Goal: Obtain resource: Download file/media

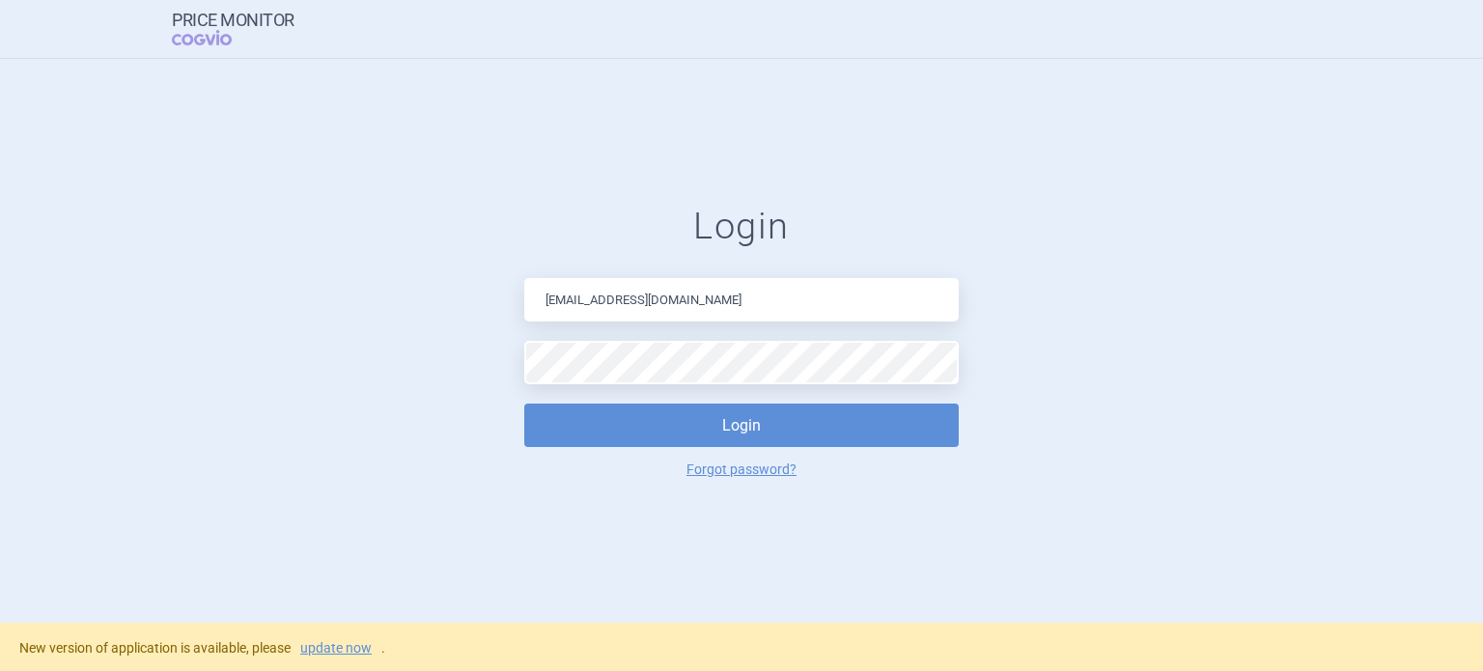
click at [330, 638] on div "New version of application is available, please update now ." at bounding box center [202, 648] width 366 height 20
click at [332, 641] on link "update now" at bounding box center [335, 648] width 71 height 14
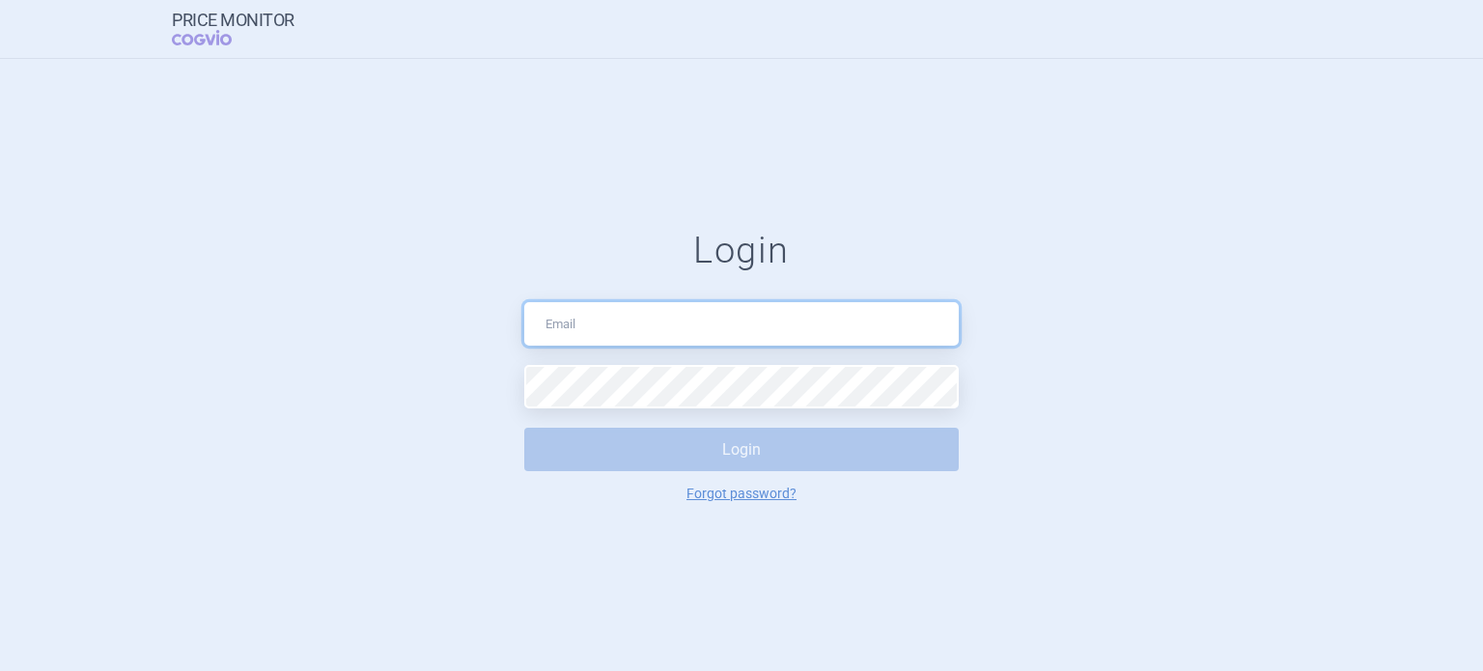
type input "[EMAIL_ADDRESS][DOMAIN_NAME]"
click at [700, 447] on button "Login" at bounding box center [741, 449] width 435 height 43
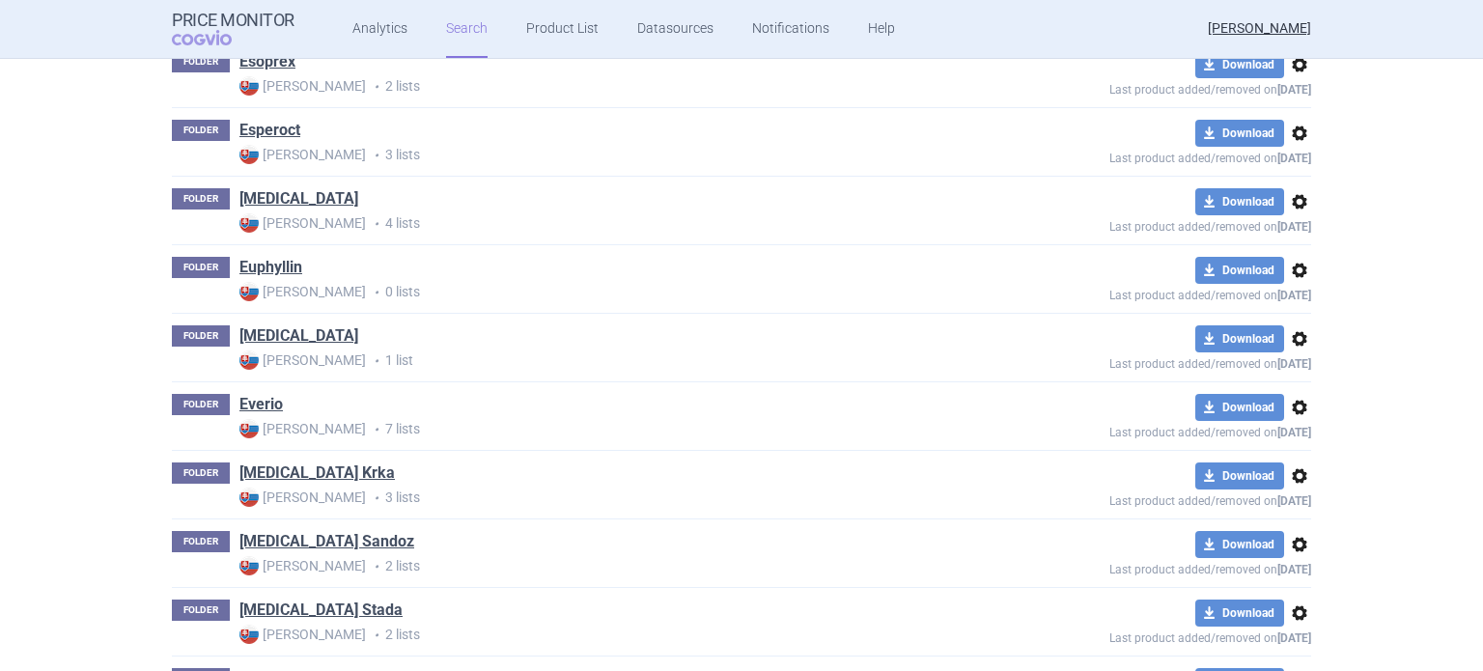
scroll to position [65078, 0]
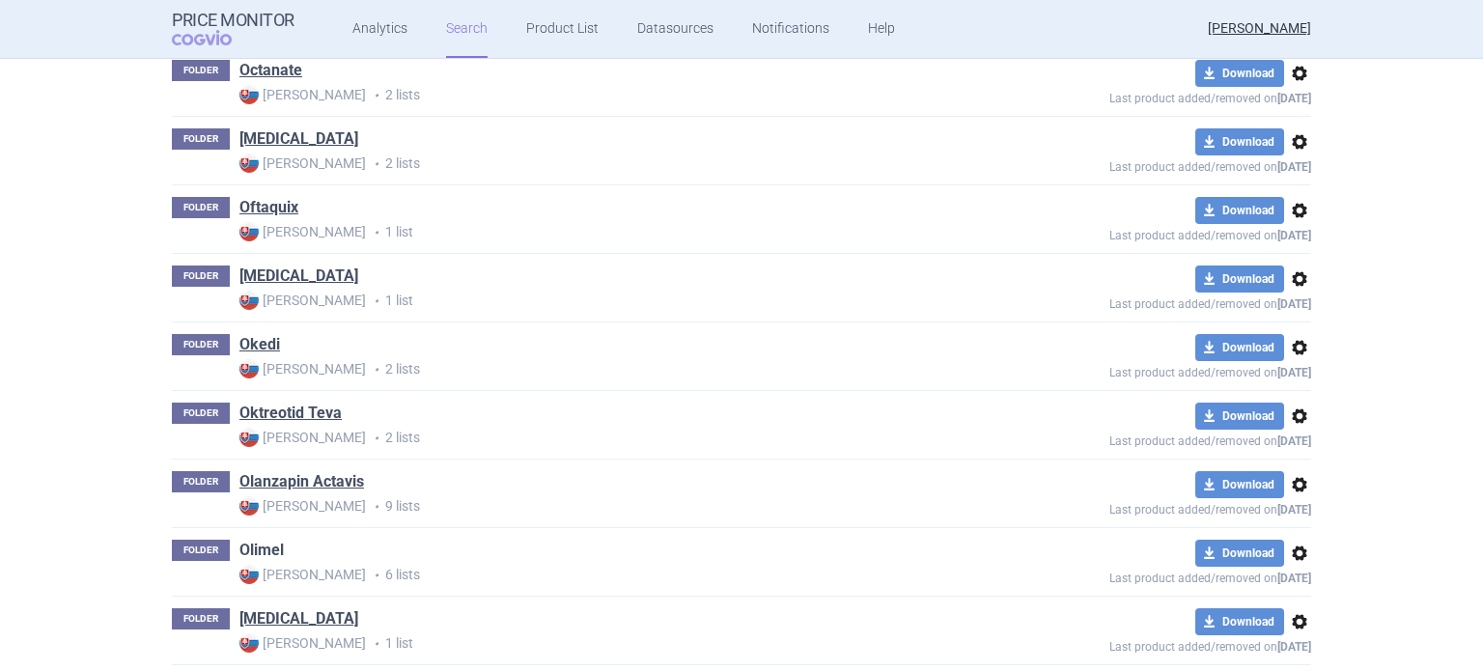
click at [251, 540] on link "Olimel" at bounding box center [261, 550] width 44 height 21
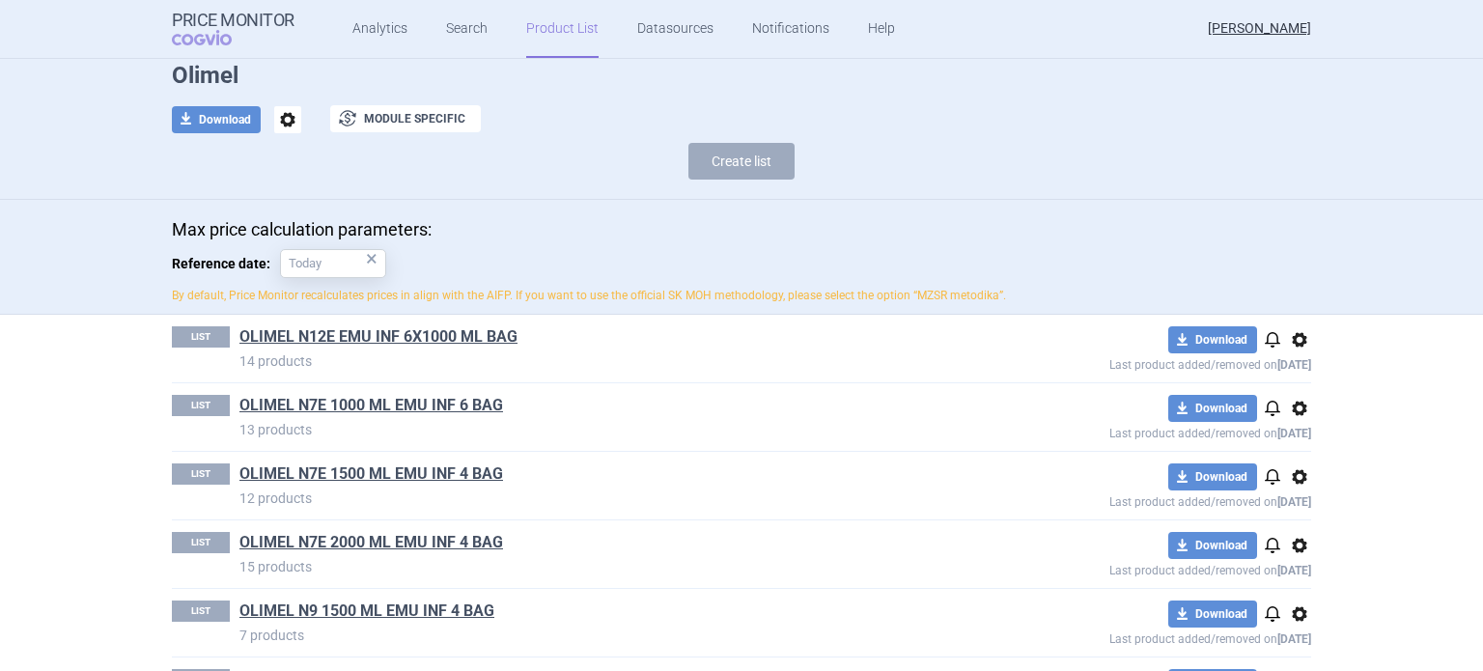
scroll to position [155, 0]
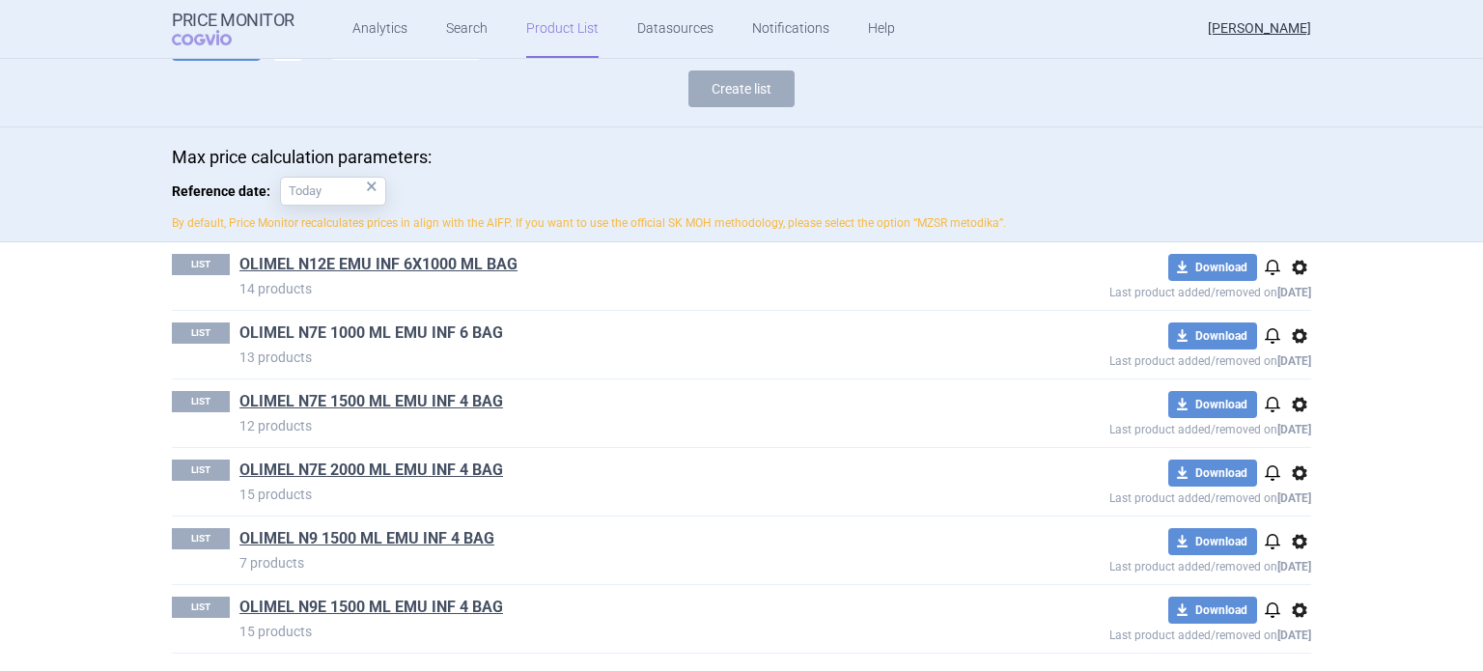
click at [451, 333] on link "OLIMEL N7E 1000 ML EMU INF 6 BAG" at bounding box center [371, 333] width 264 height 21
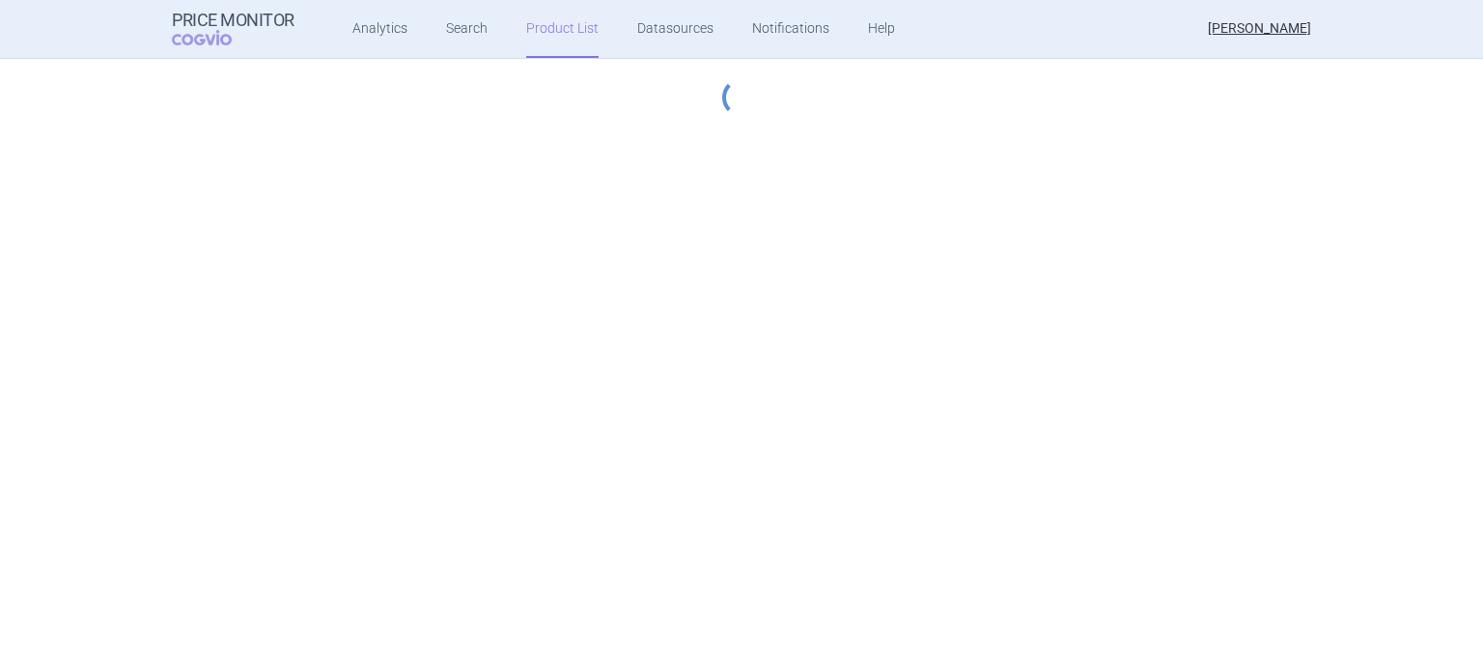
select select "[DATE]"
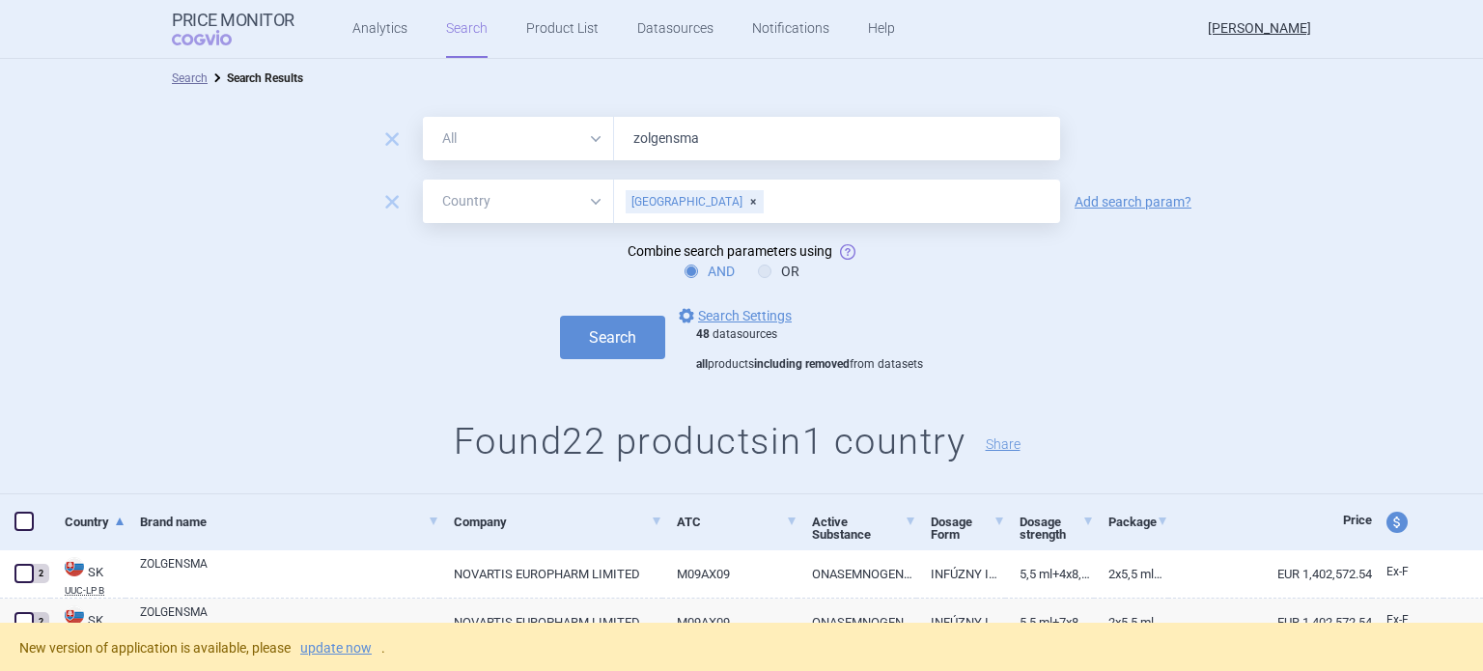
select select "country"
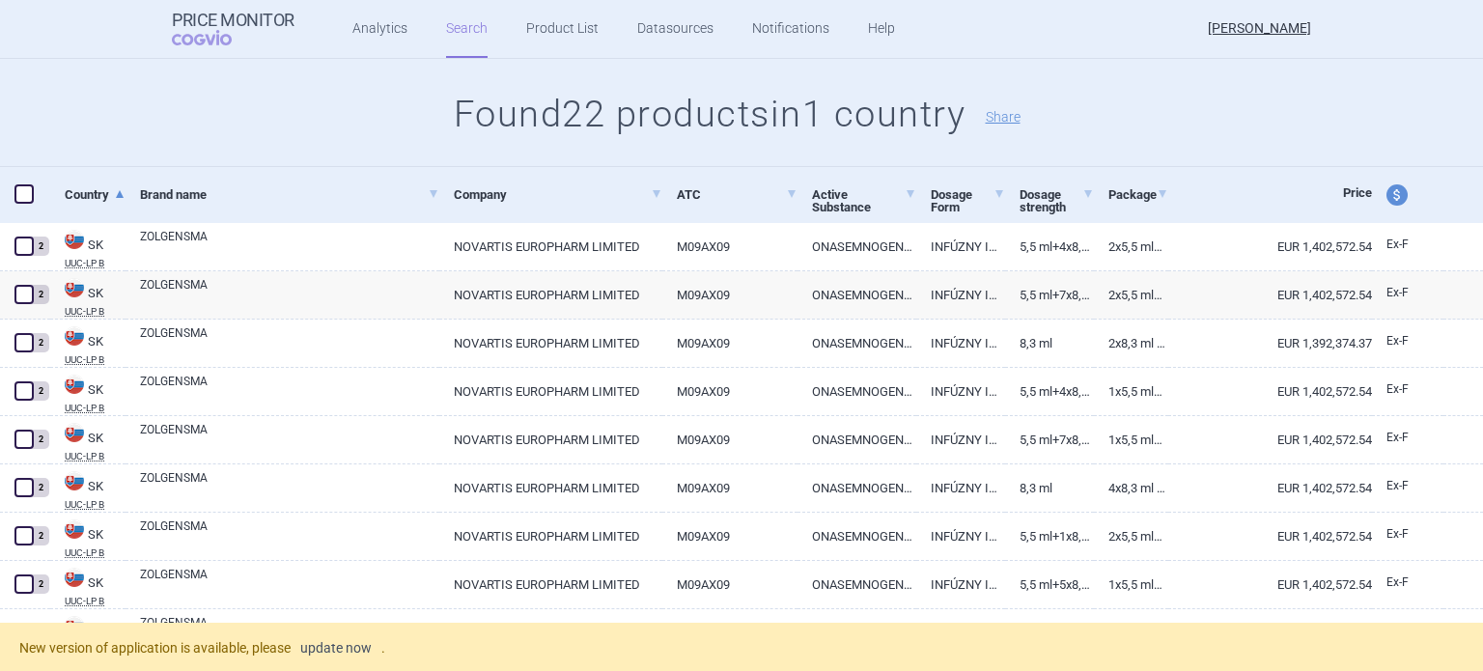
click at [345, 644] on link "update now" at bounding box center [335, 648] width 71 height 14
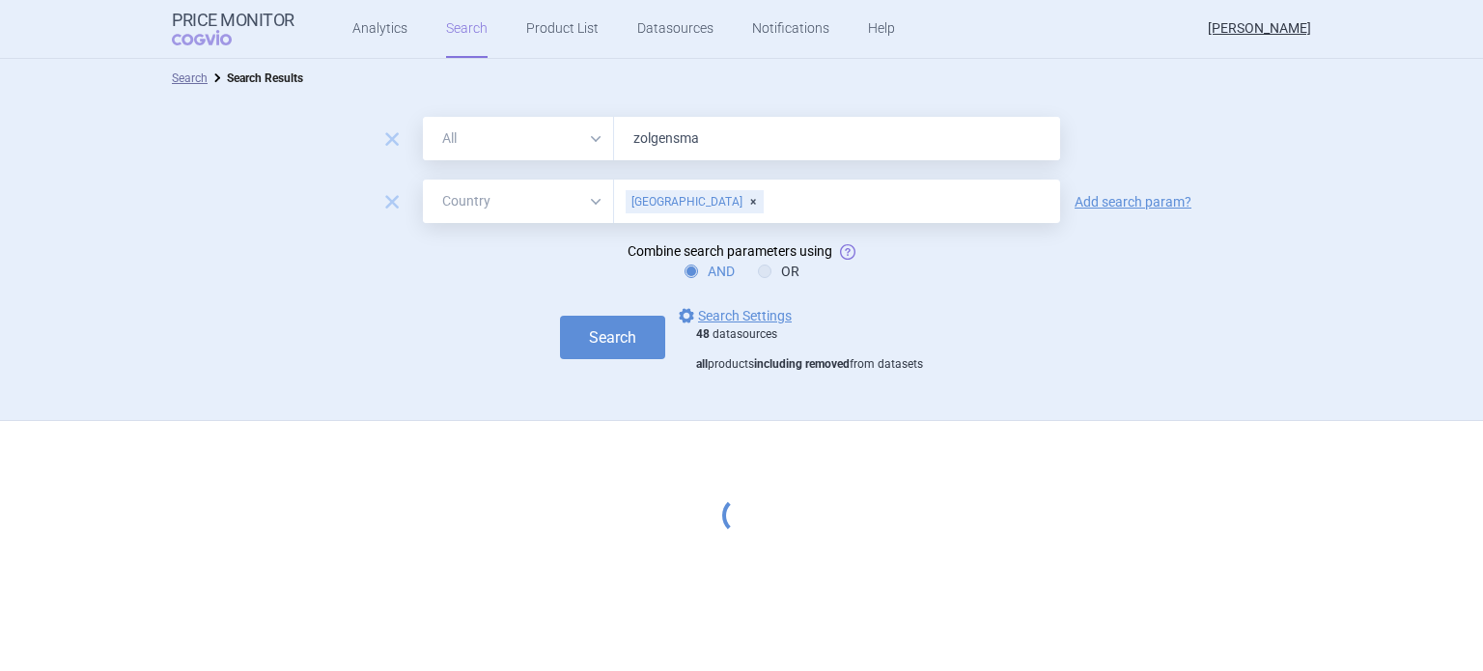
select select "country"
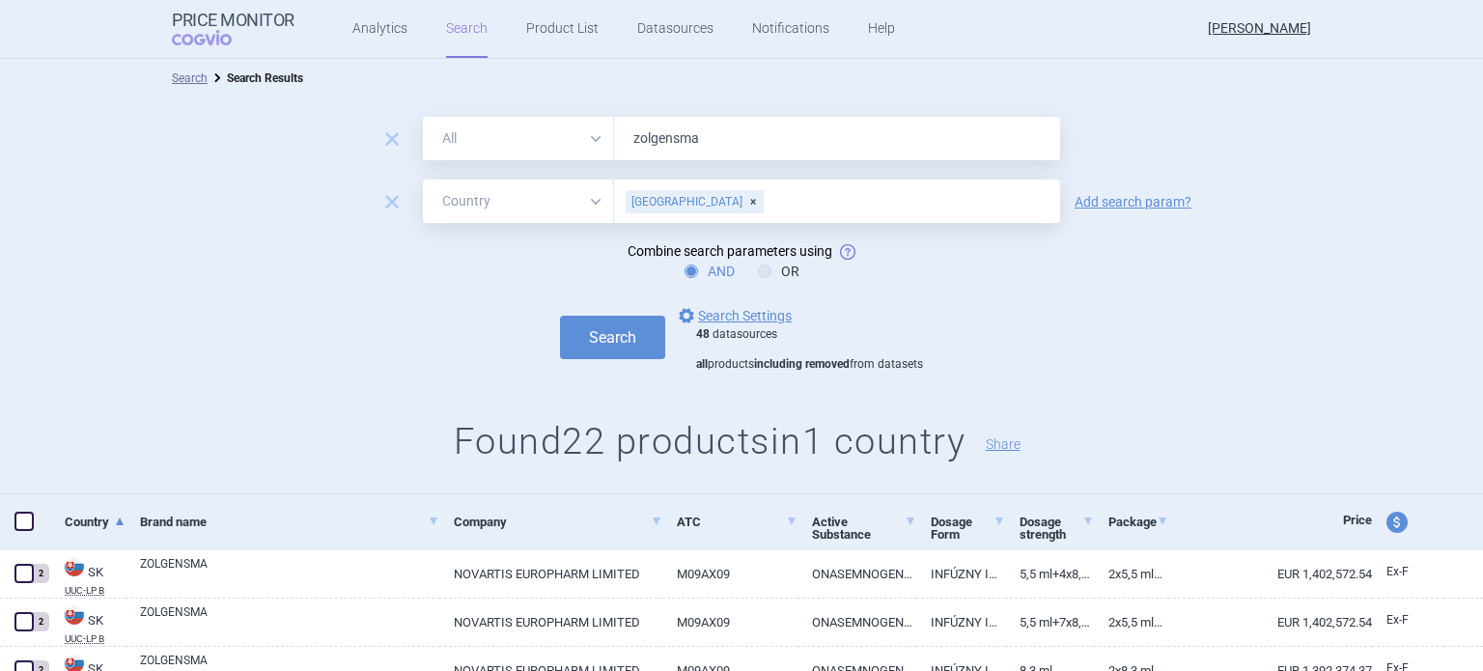
click at [391, 204] on span "remove" at bounding box center [392, 201] width 27 height 27
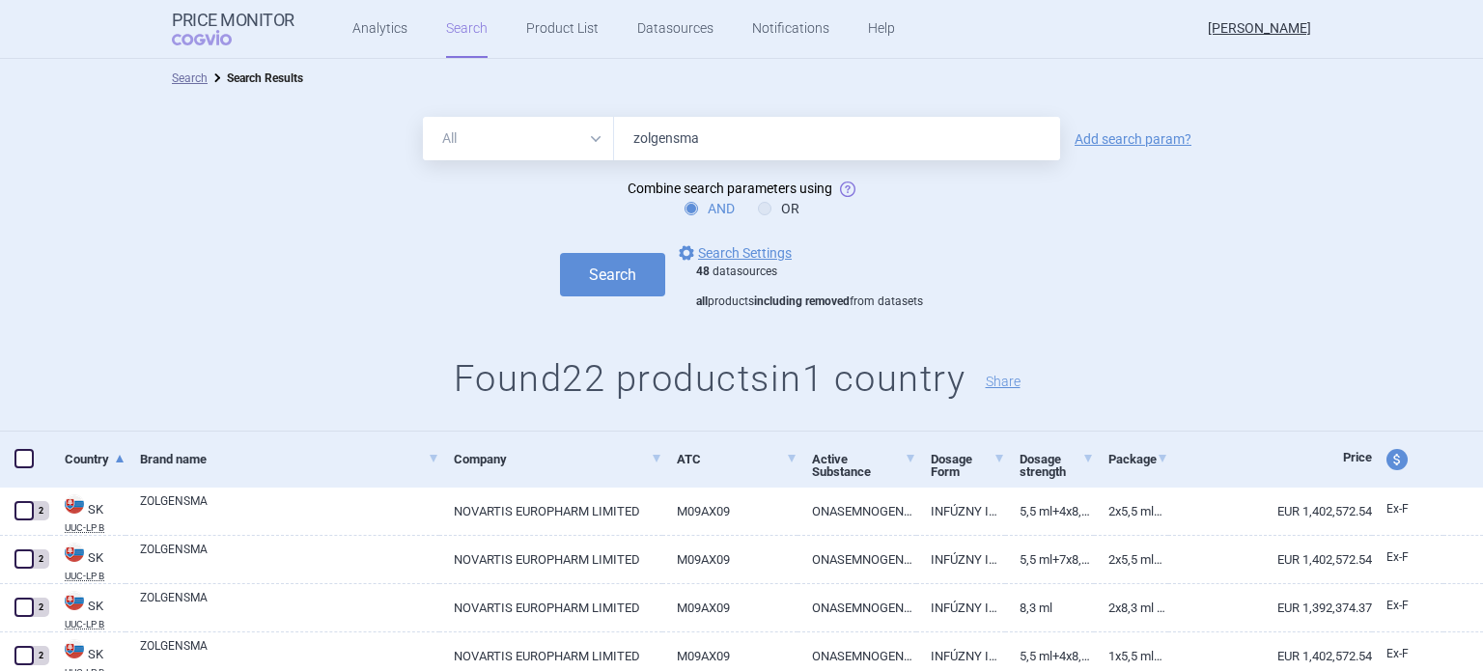
click at [747, 157] on input "zolgensma" at bounding box center [837, 138] width 446 height 43
type input "olimel"
click at [560, 253] on button "Search" at bounding box center [612, 274] width 105 height 43
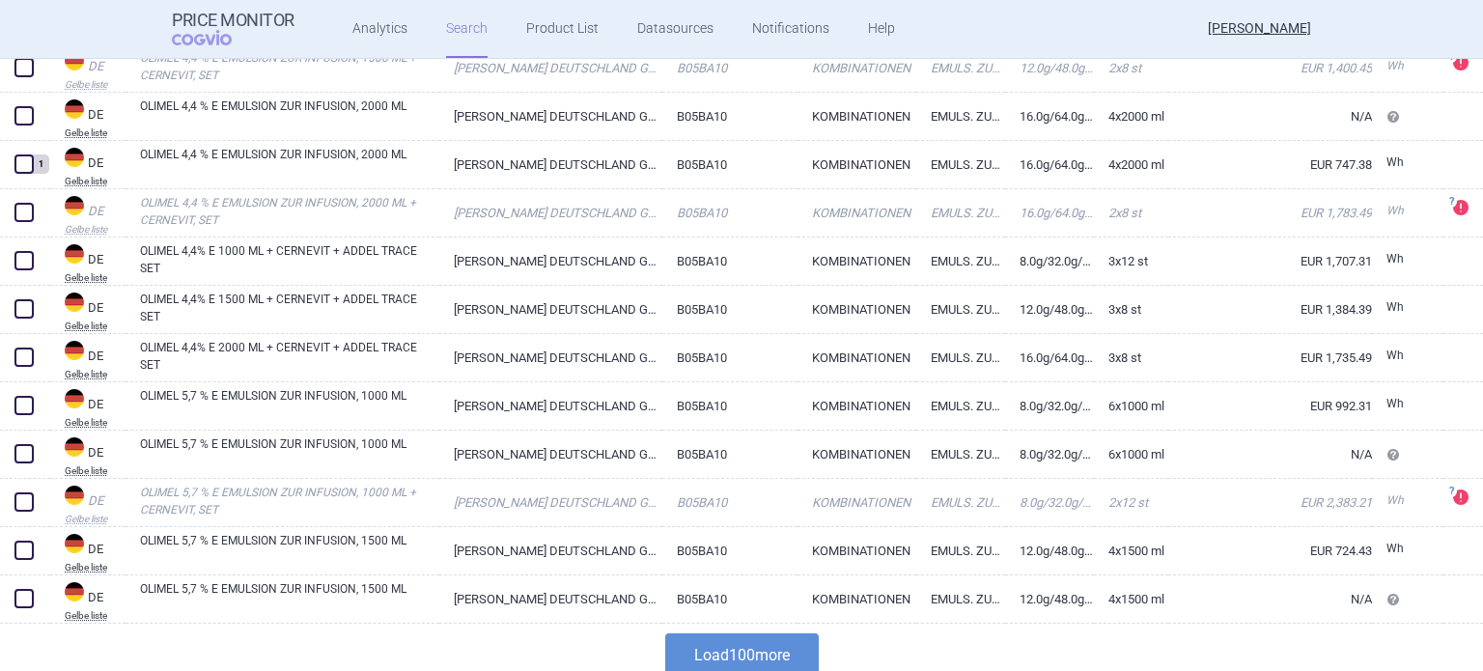
scroll to position [4707, 0]
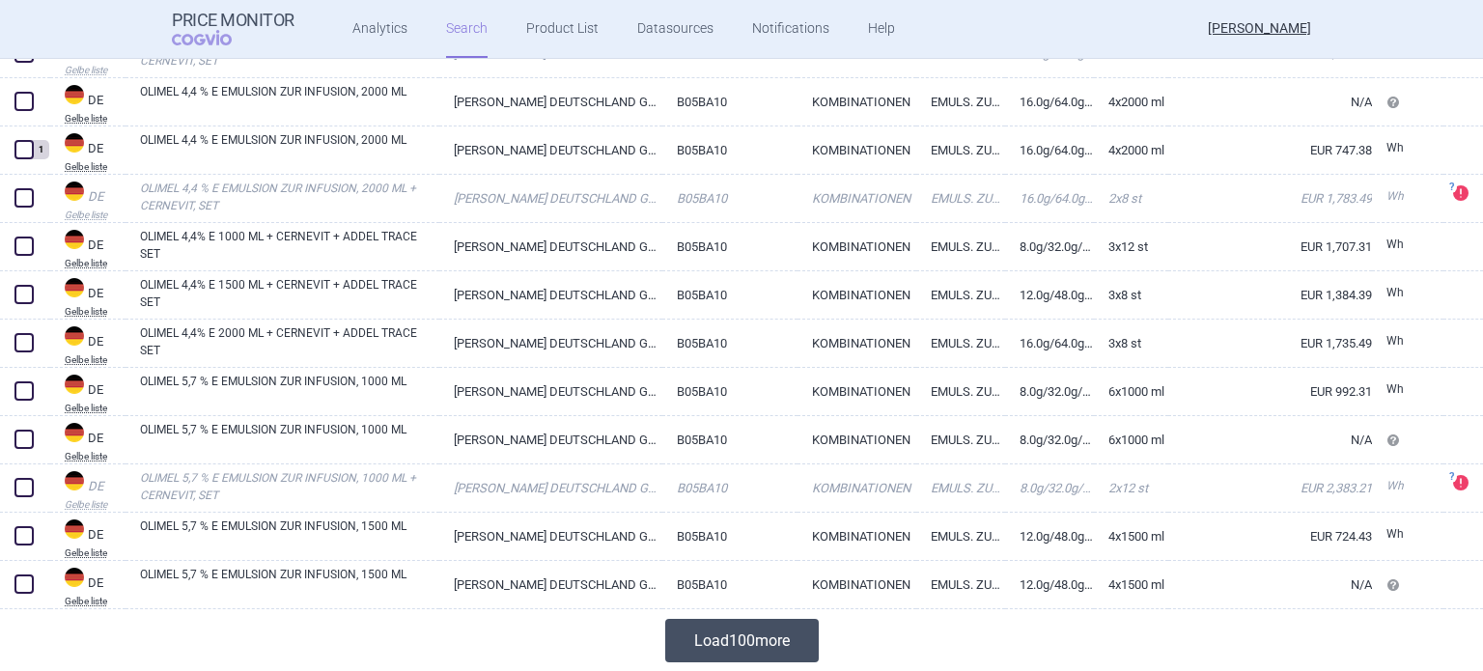
click at [726, 654] on button "Load 100 more" at bounding box center [742, 640] width 154 height 43
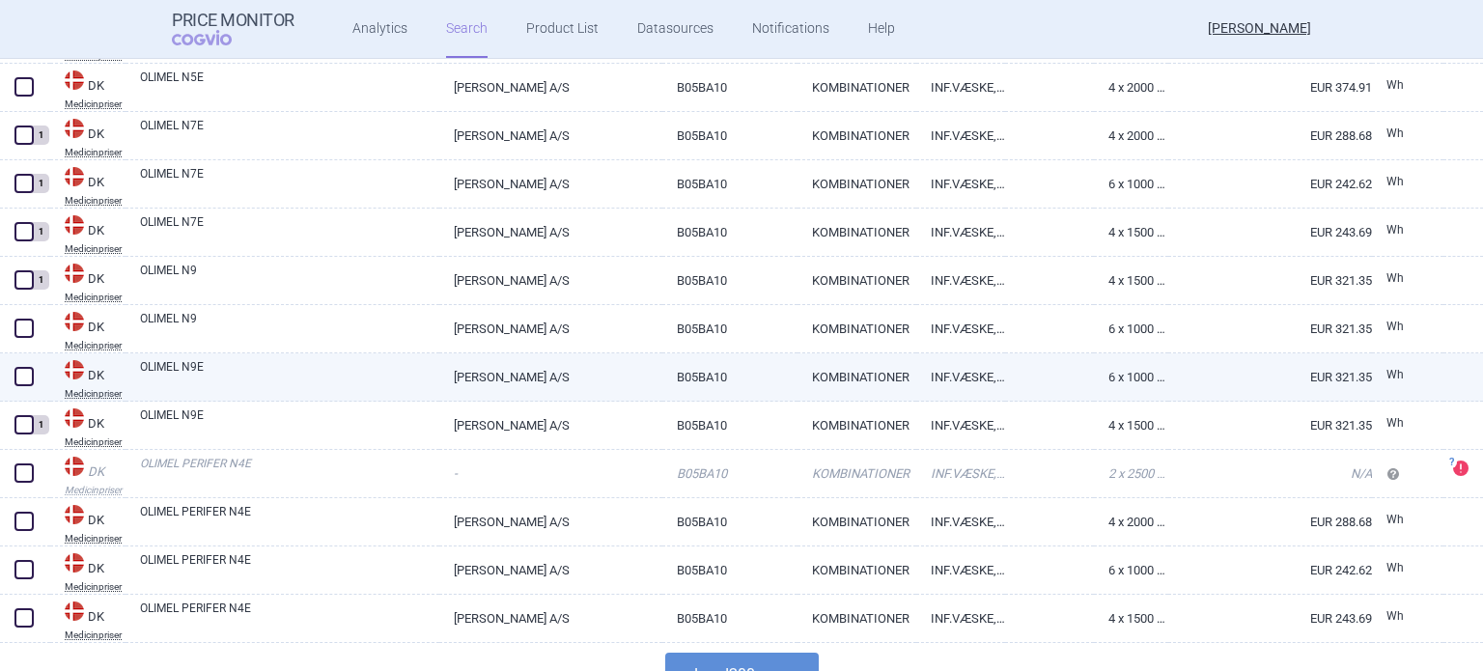
scroll to position [9536, 0]
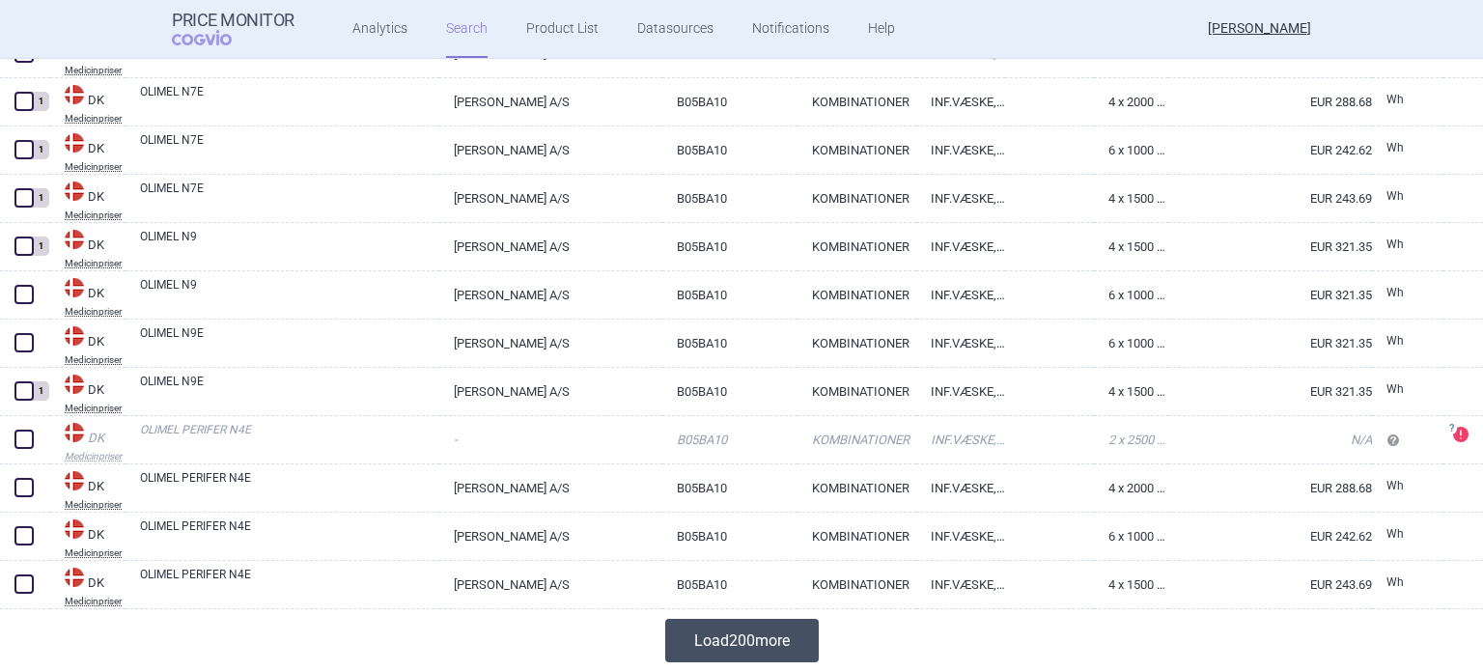
click at [732, 632] on button "Load 200 more" at bounding box center [742, 640] width 154 height 43
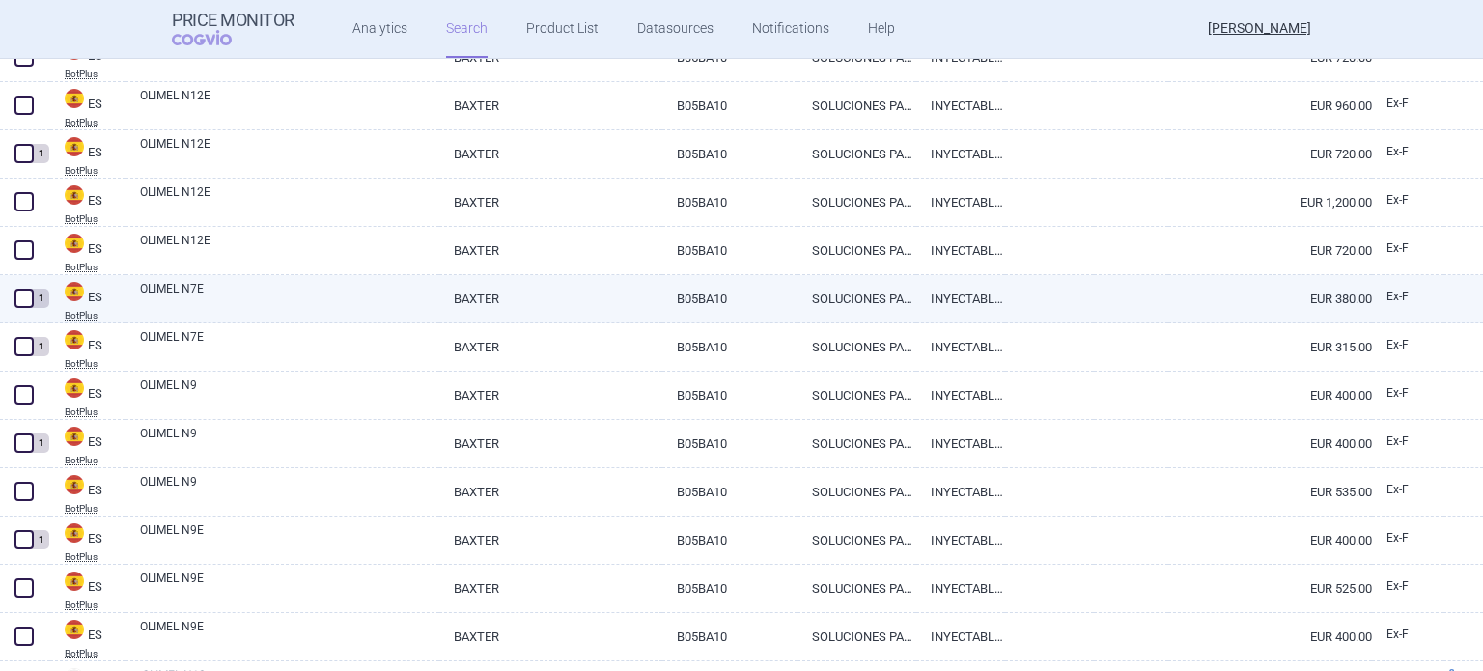
scroll to position [10212, 0]
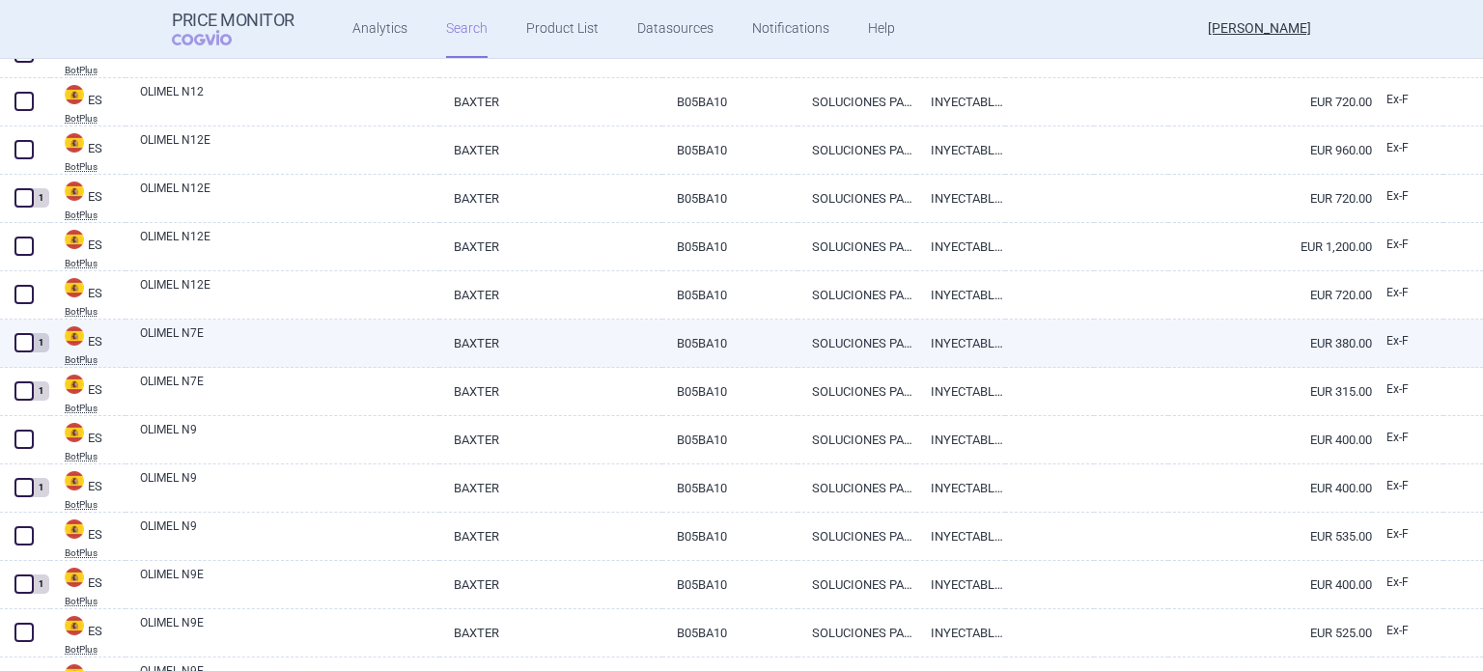
click at [386, 344] on link "OLIMEL N7E" at bounding box center [289, 341] width 299 height 35
select select "EUR"
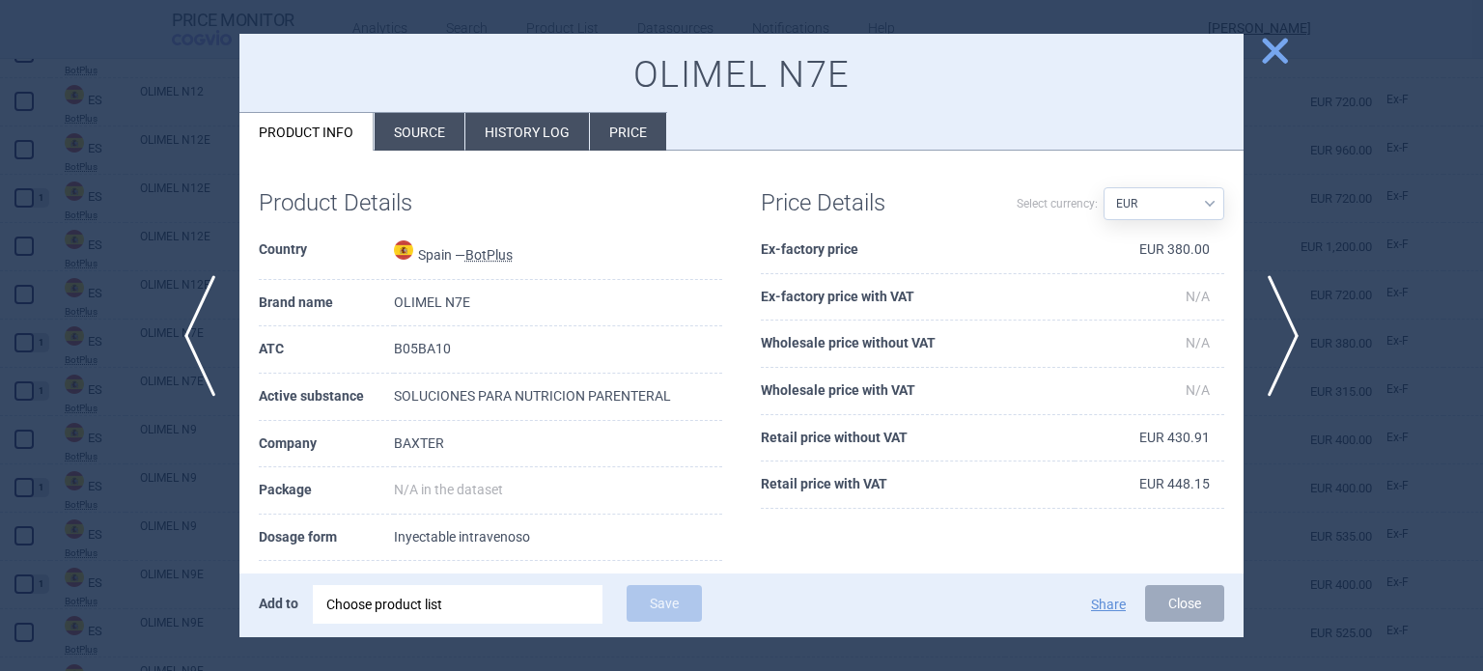
click at [456, 123] on li "Source" at bounding box center [420, 132] width 90 height 38
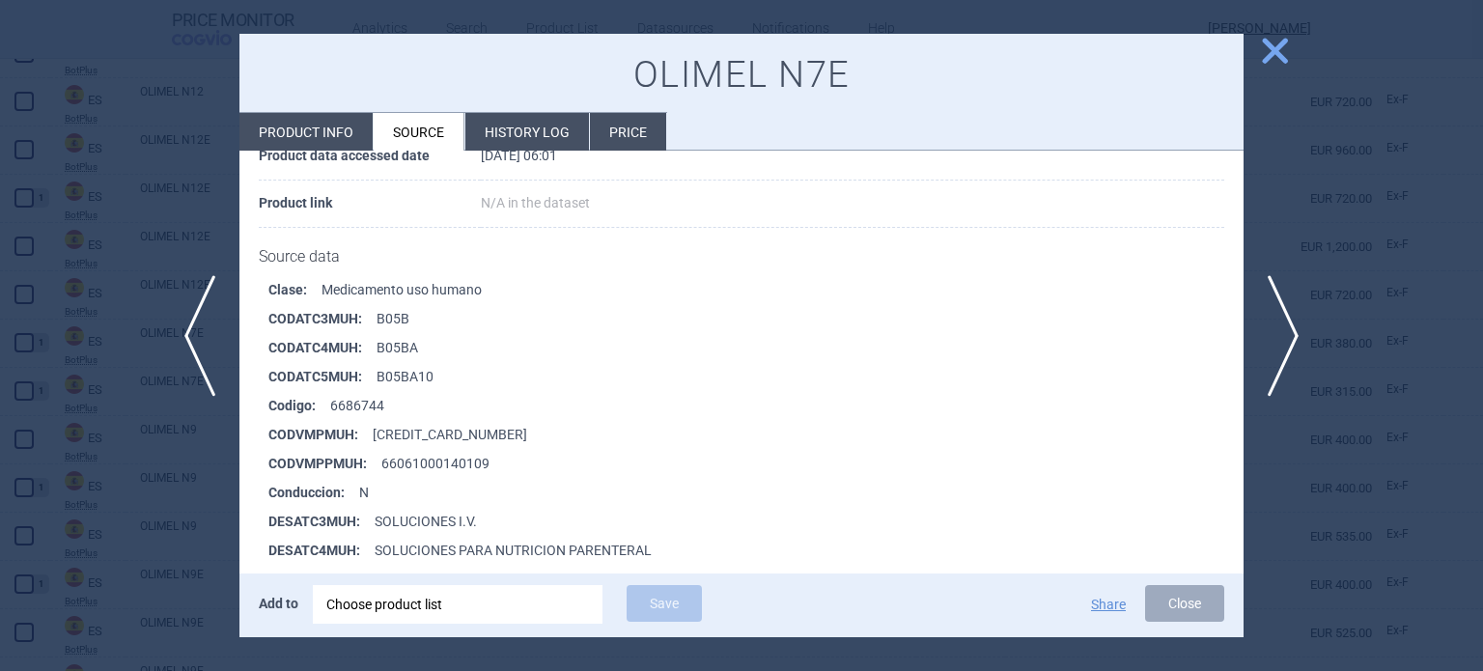
scroll to position [386, 0]
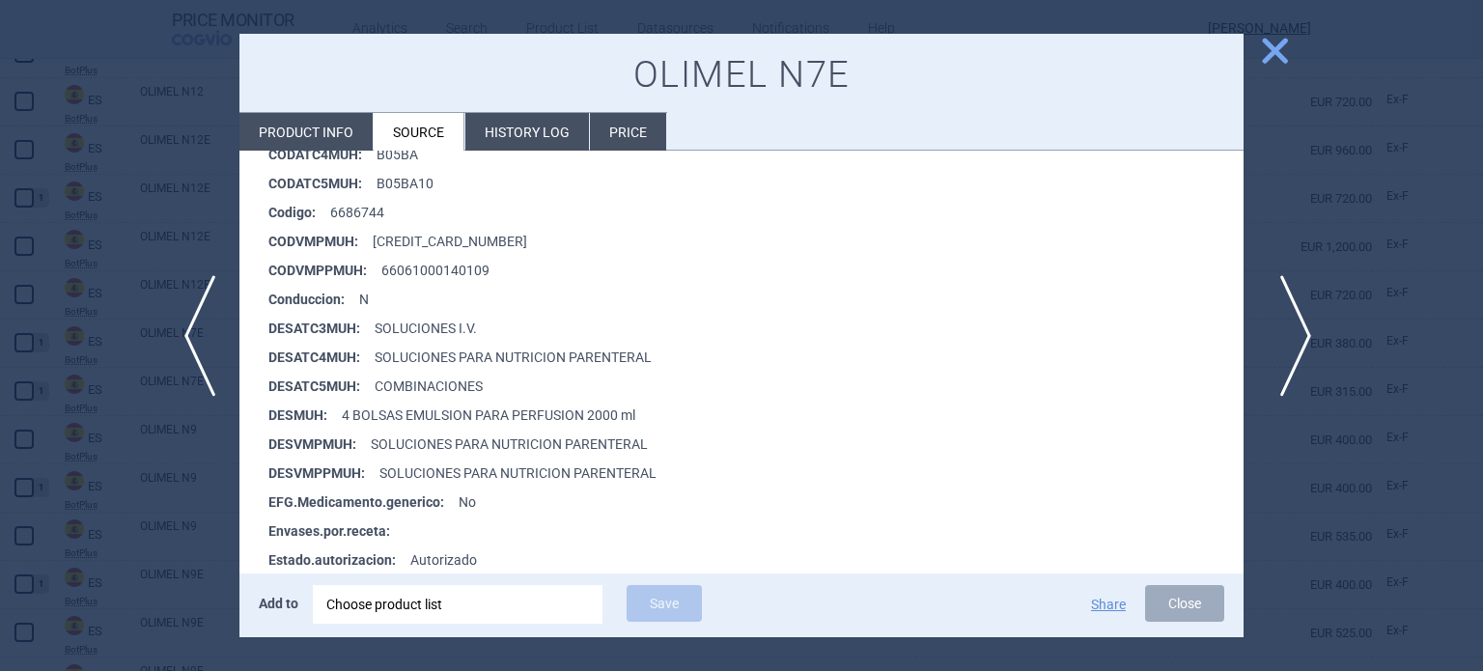
click at [1288, 335] on span "next" at bounding box center [1289, 336] width 43 height 122
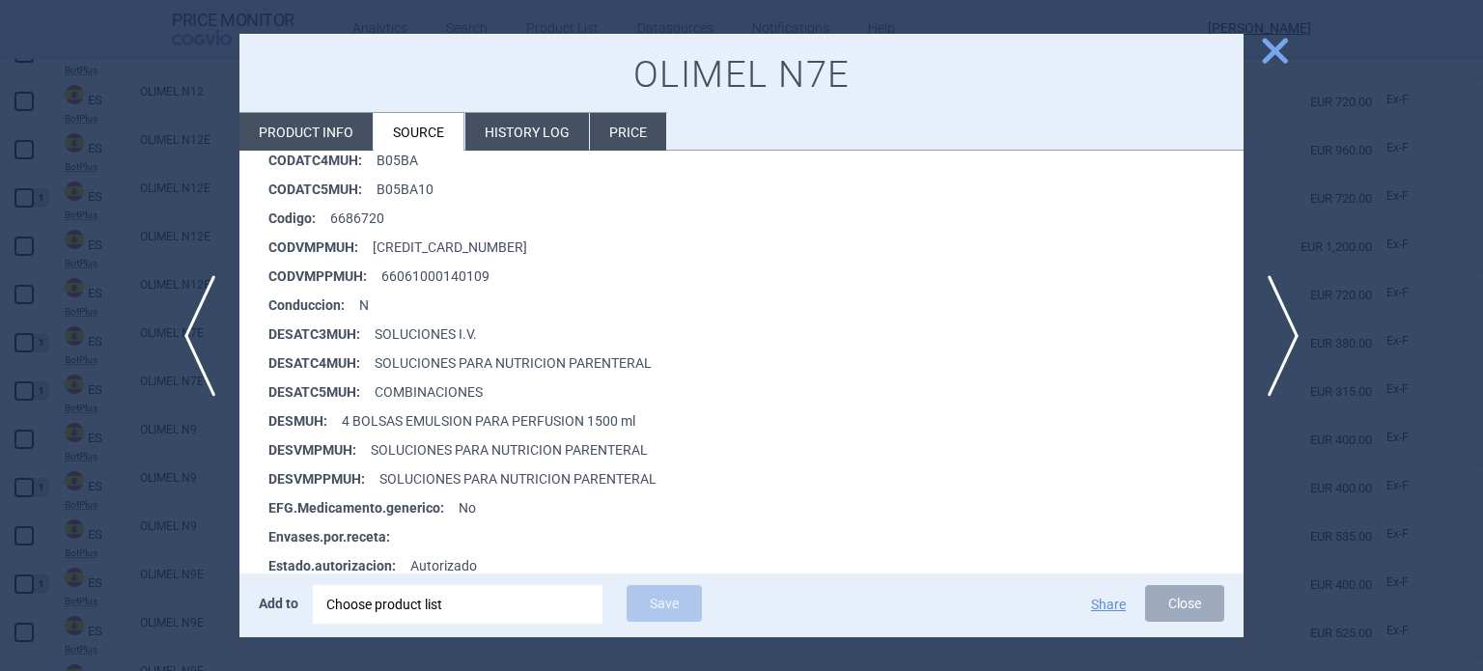
scroll to position [386, 0]
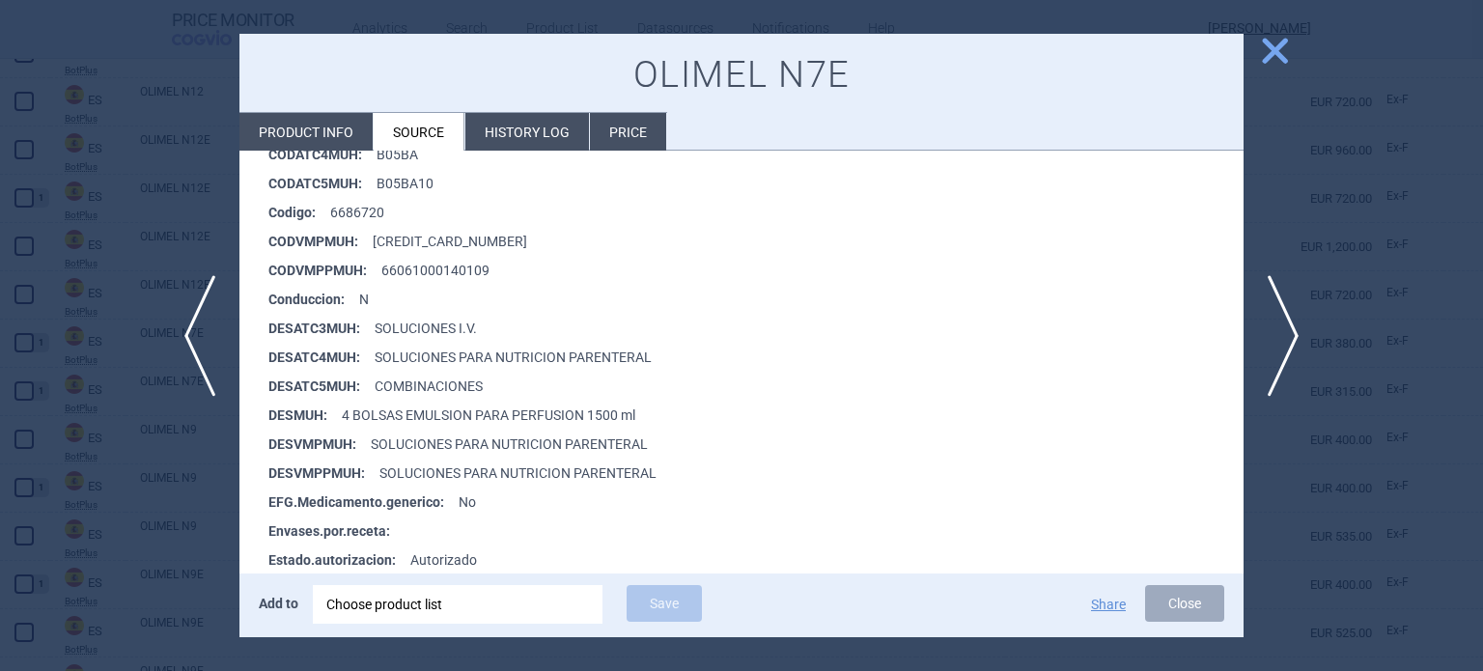
click at [1452, 191] on div at bounding box center [741, 335] width 1483 height 671
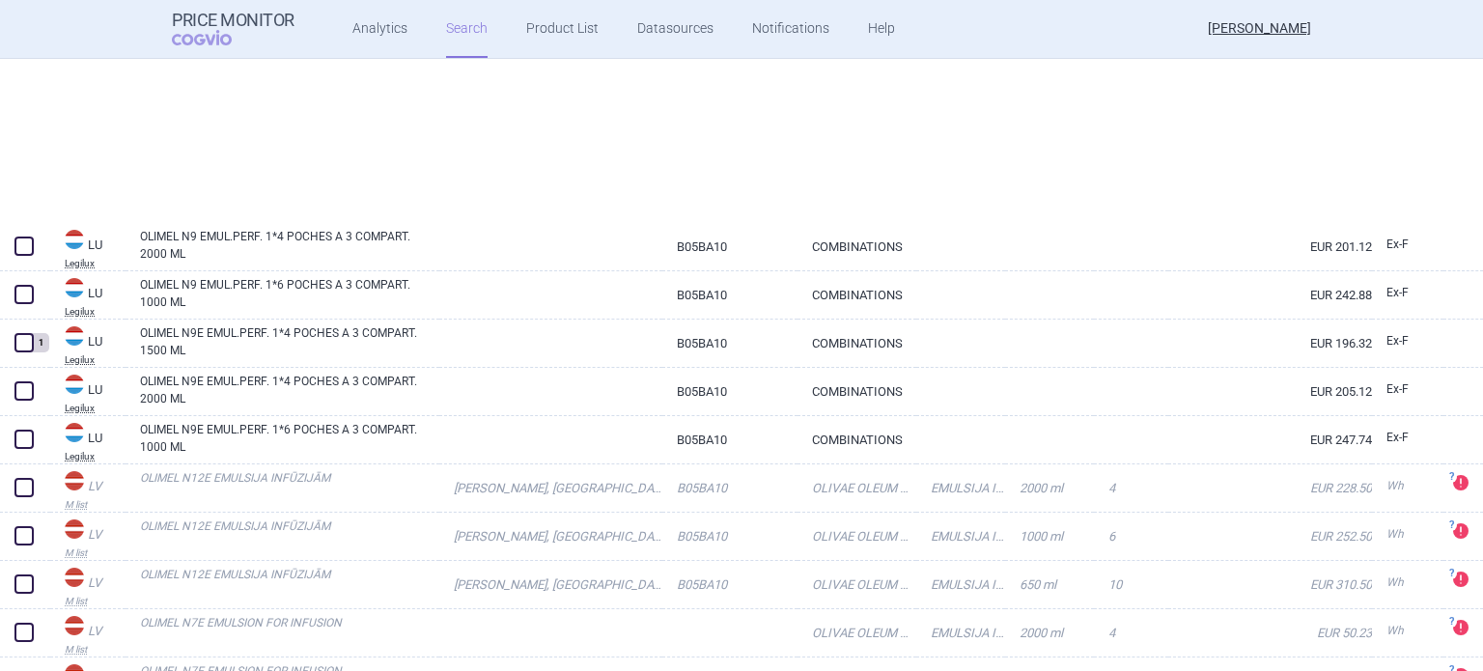
scroll to position [19178, 0]
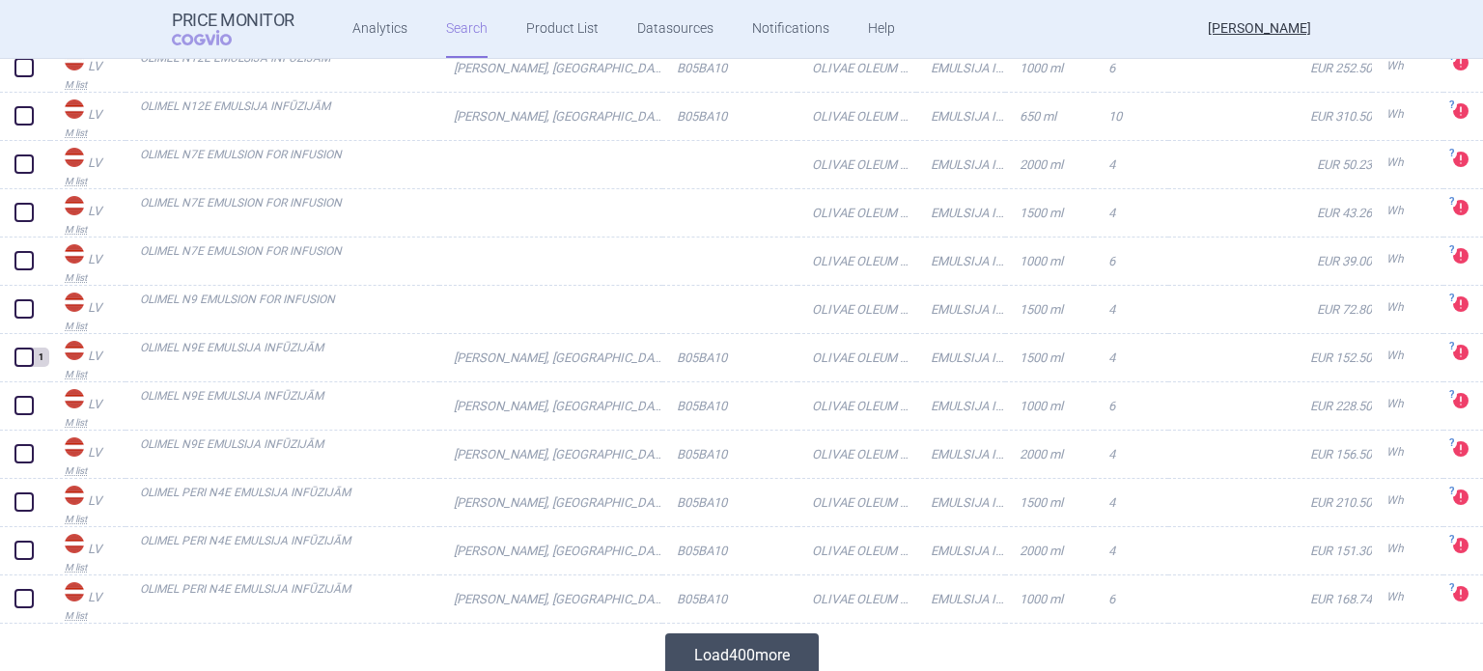
click at [717, 651] on button "Load 400 more" at bounding box center [742, 655] width 154 height 43
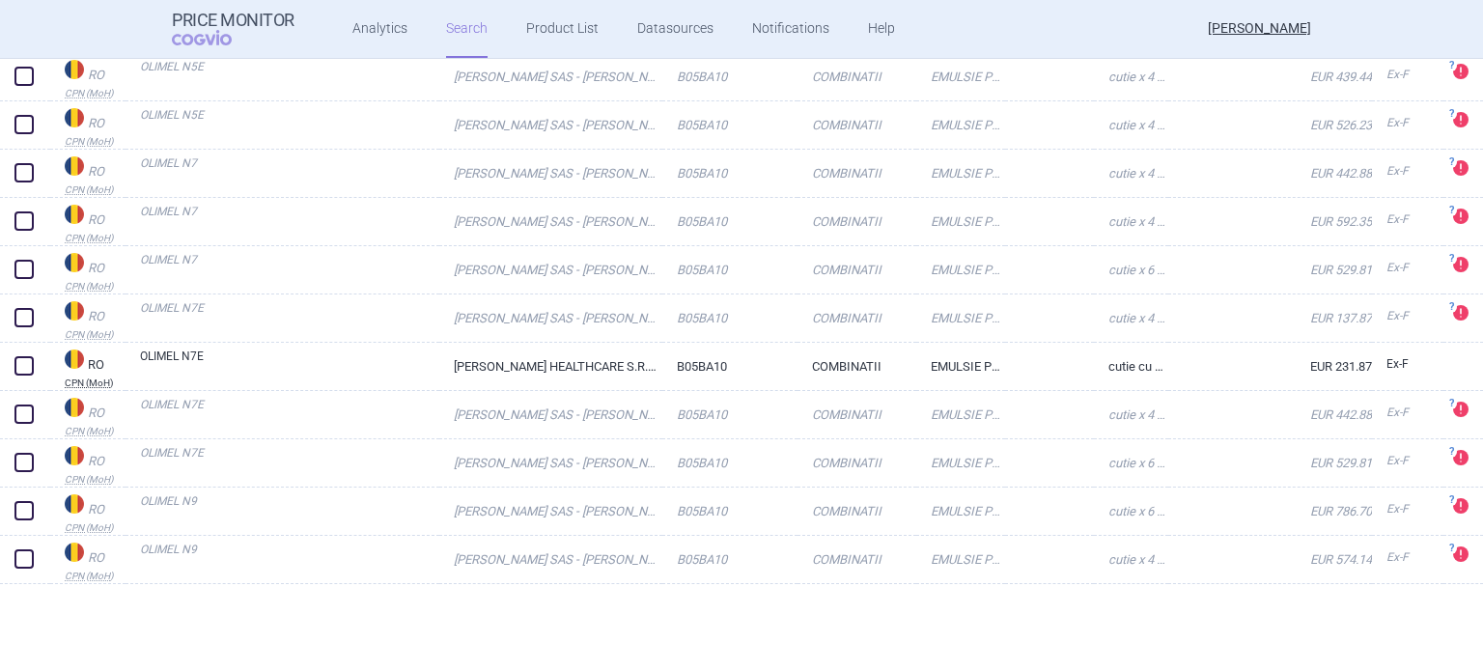
scroll to position [21993, 0]
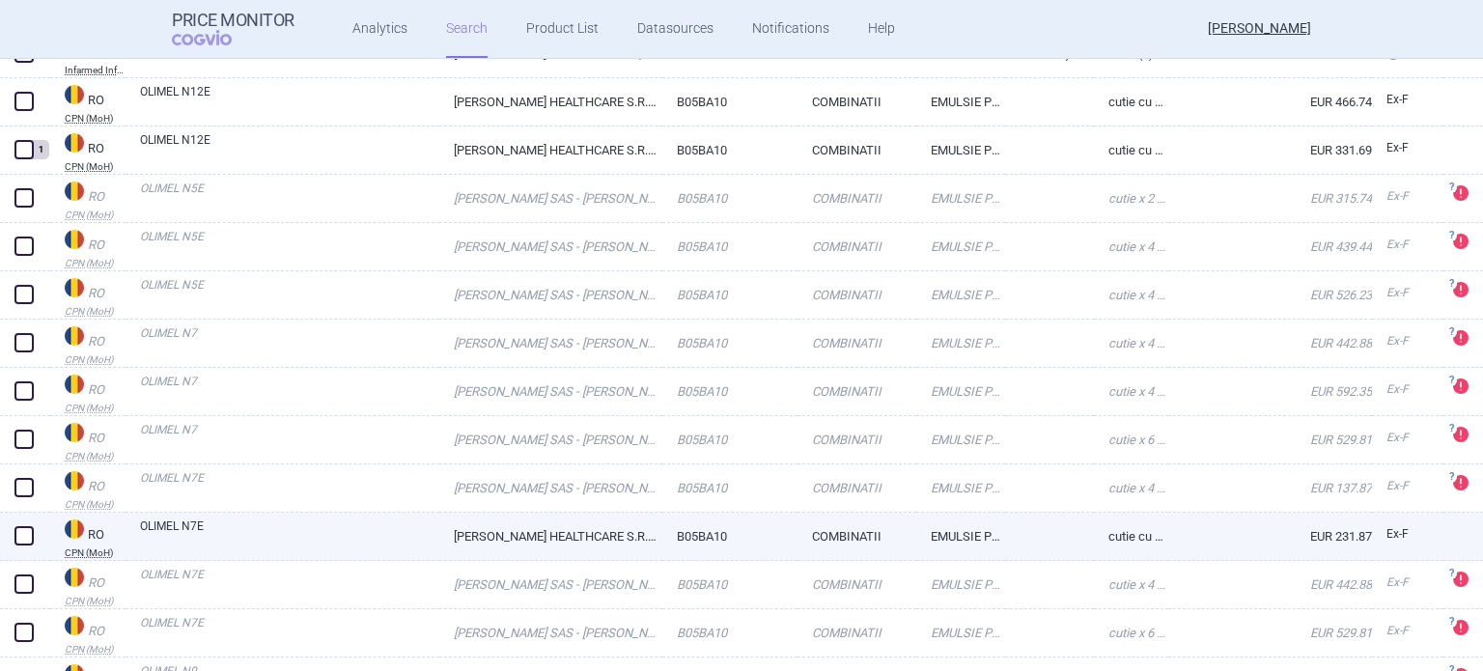
click at [671, 546] on link "B05BA10" at bounding box center [730, 536] width 136 height 47
select select "EUR"
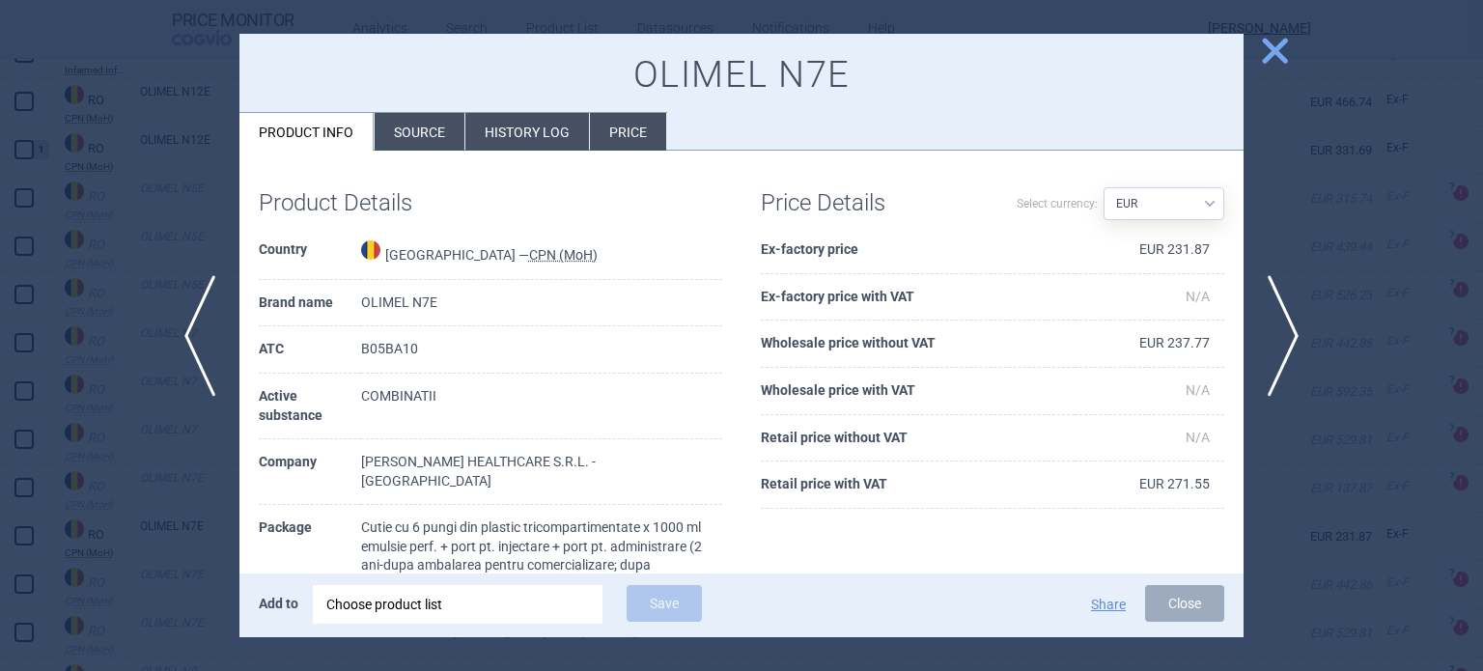
click at [185, 539] on div at bounding box center [741, 335] width 1483 height 671
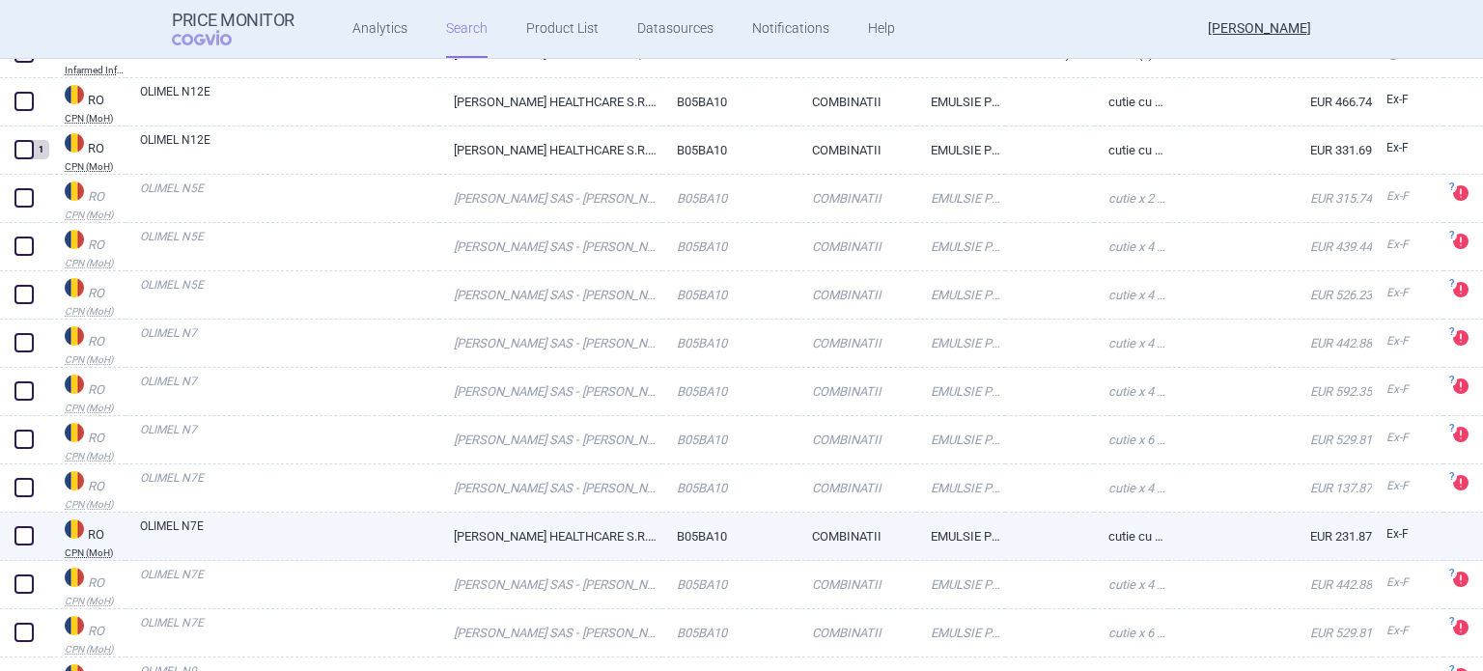
click at [192, 535] on link "OLIMEL N7E" at bounding box center [289, 535] width 299 height 35
select select "EUR"
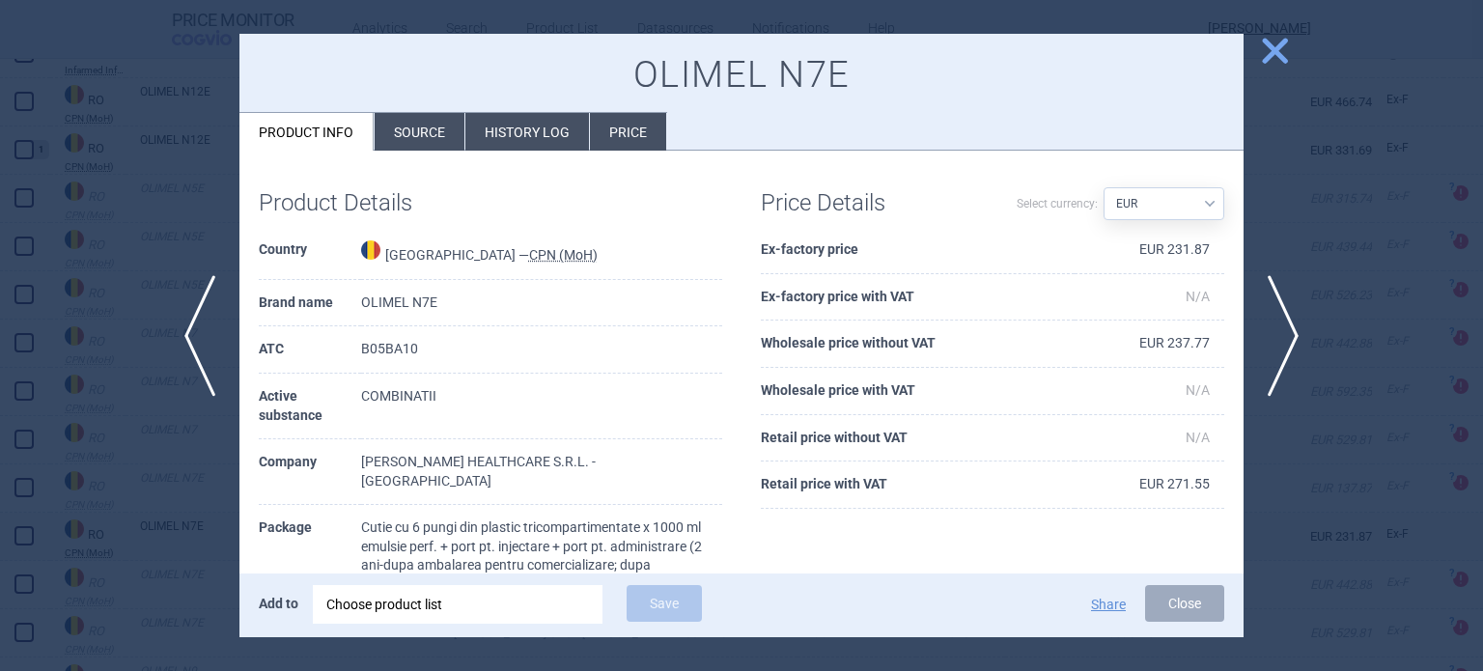
click at [164, 521] on div at bounding box center [741, 335] width 1483 height 671
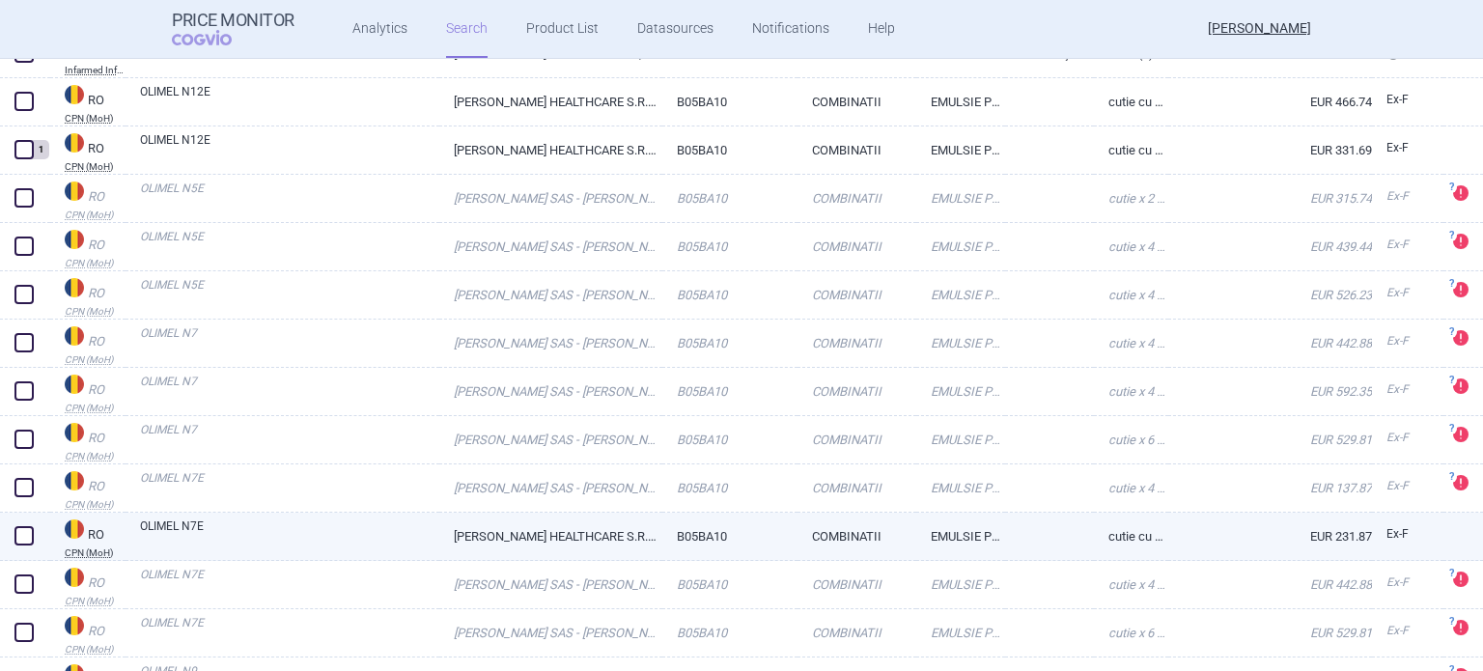
click at [134, 528] on div "OLIMEL N7E" at bounding box center [283, 537] width 314 height 48
click at [302, 552] on div "OLIMEL N7E" at bounding box center [283, 537] width 314 height 48
click at [304, 544] on link "OLIMEL N7E" at bounding box center [289, 535] width 299 height 35
select select "EUR"
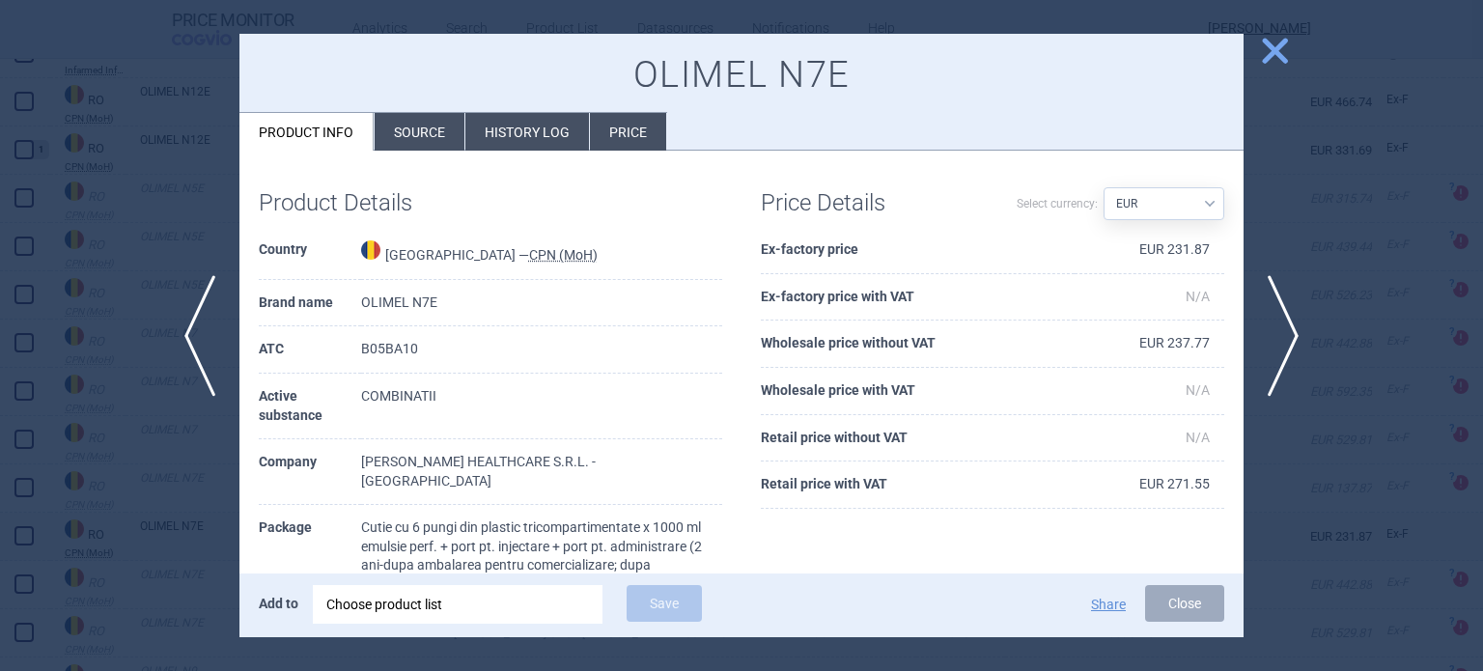
click at [514, 138] on li "History log" at bounding box center [527, 132] width 124 height 38
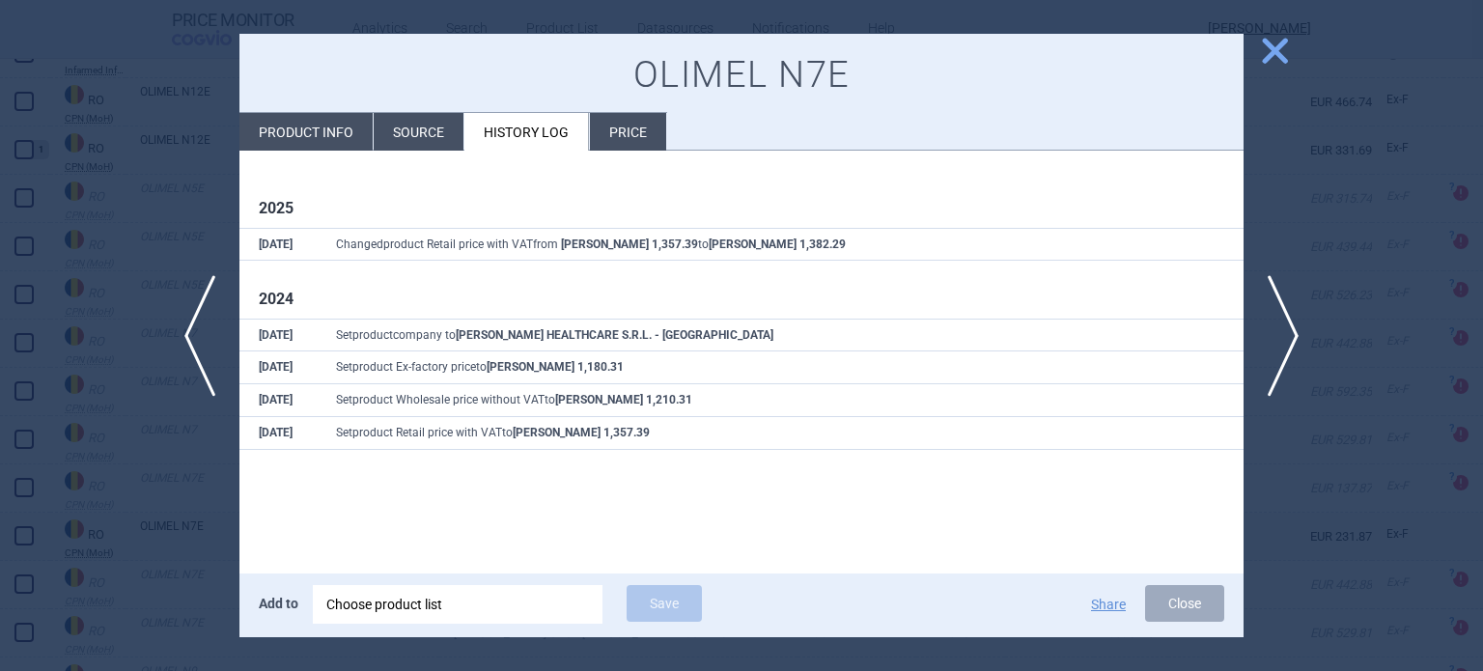
click at [133, 159] on div at bounding box center [741, 335] width 1483 height 671
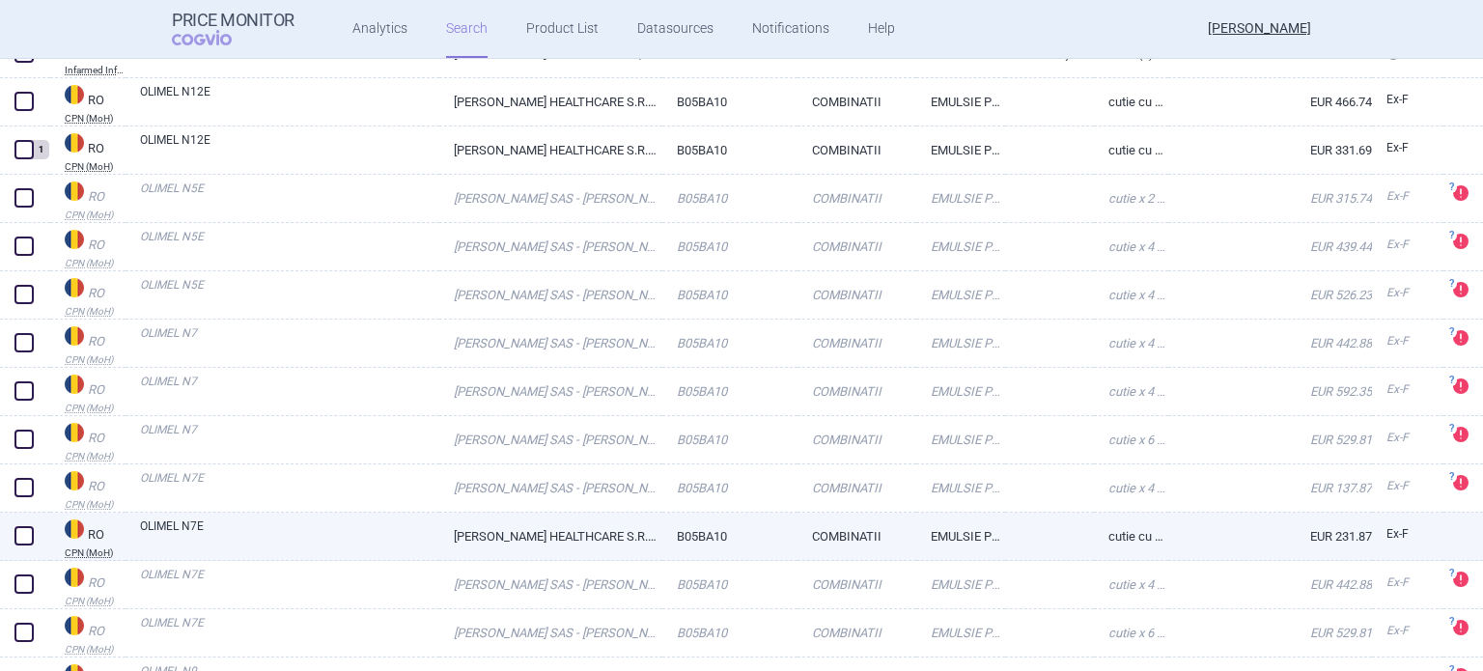
click at [23, 534] on span at bounding box center [23, 535] width 19 height 19
checkbox input "true"
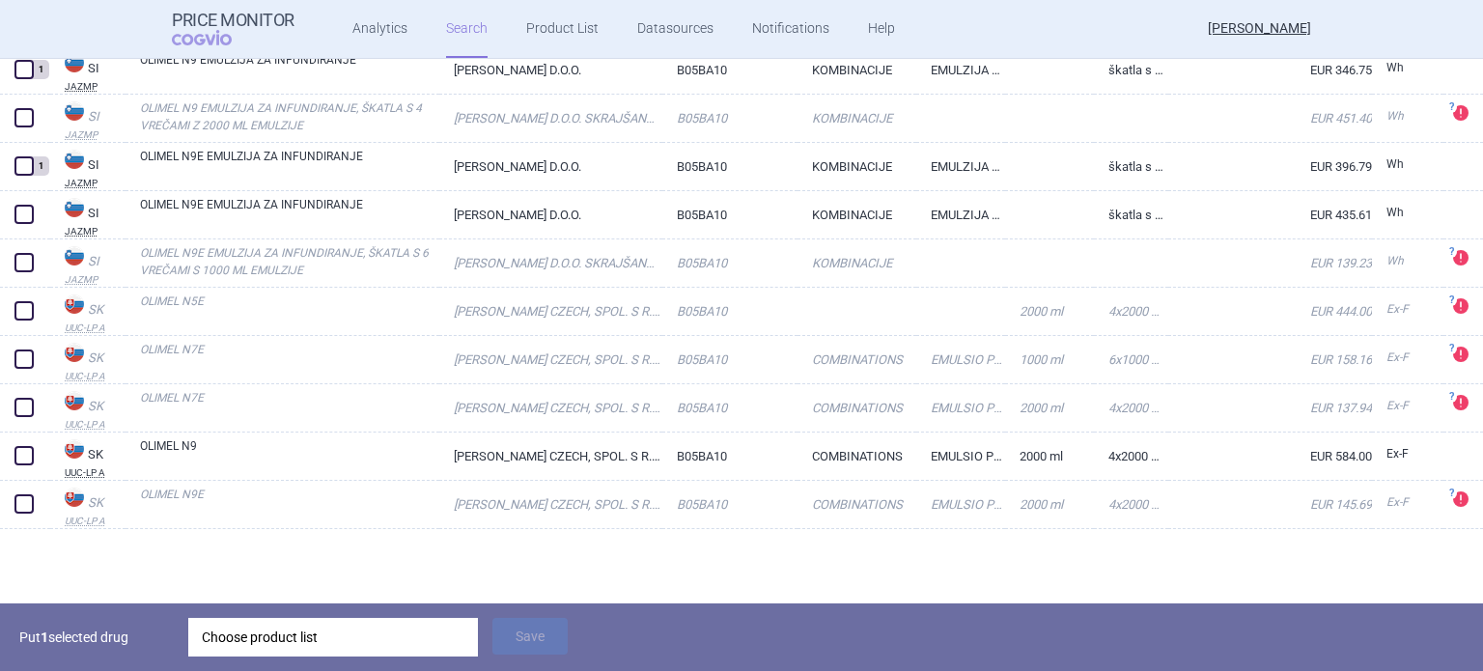
scroll to position [24311, 0]
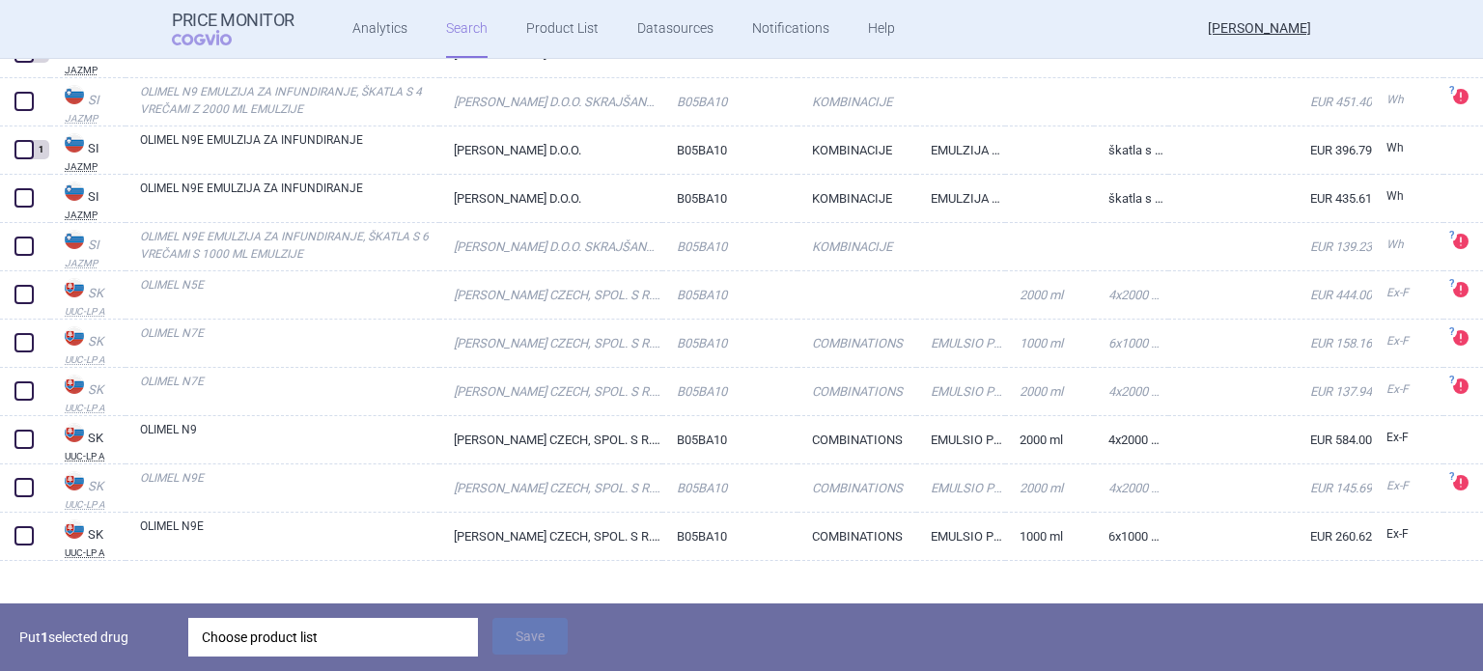
click at [313, 636] on div "Choose product list" at bounding box center [333, 637] width 263 height 39
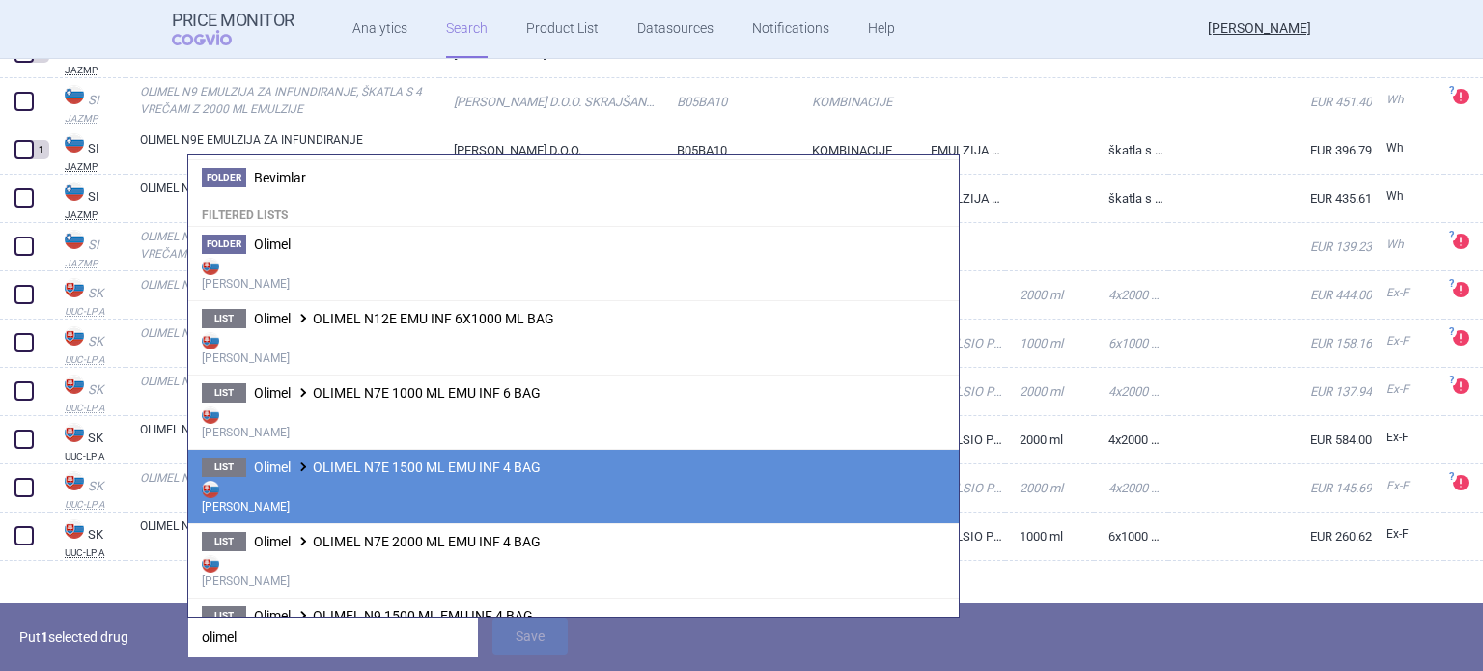
scroll to position [97, 0]
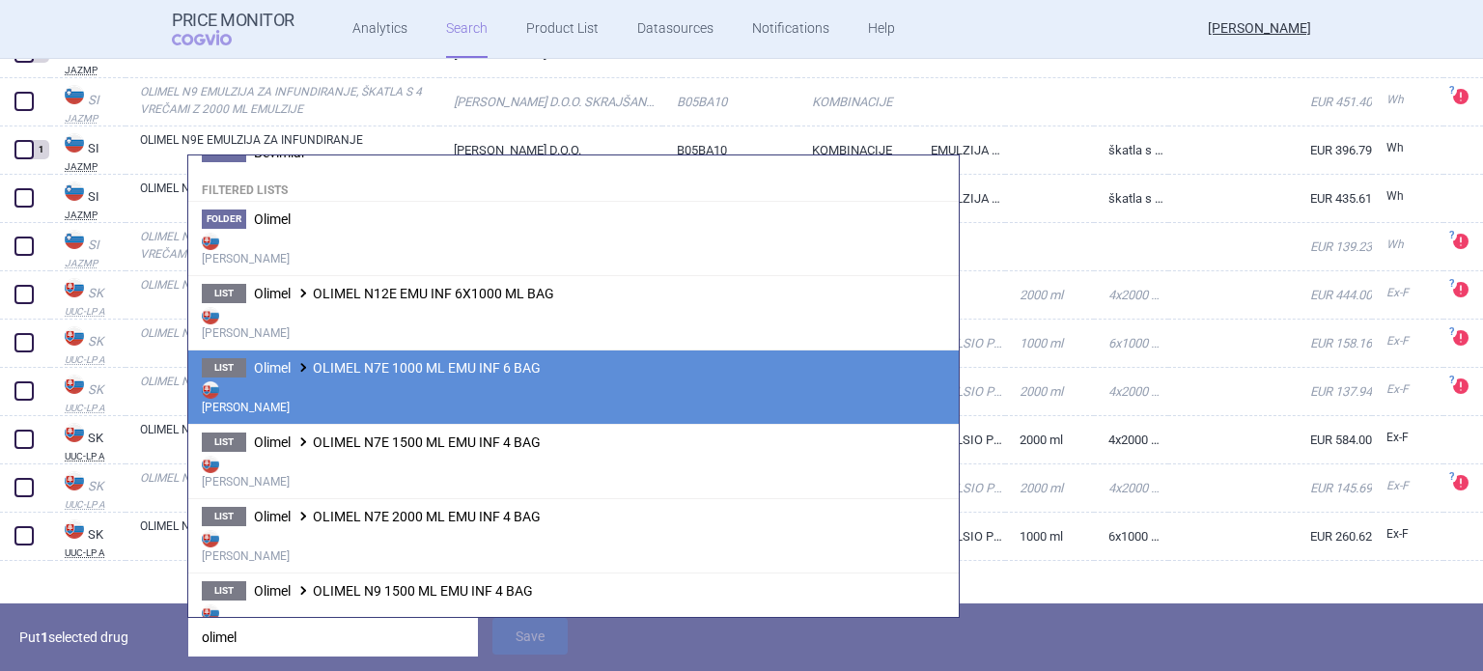
type input "olimel"
click at [382, 360] on span "Olimel OLIMEL N7E 1000 ML EMU INF 6 BAG" at bounding box center [397, 367] width 287 height 15
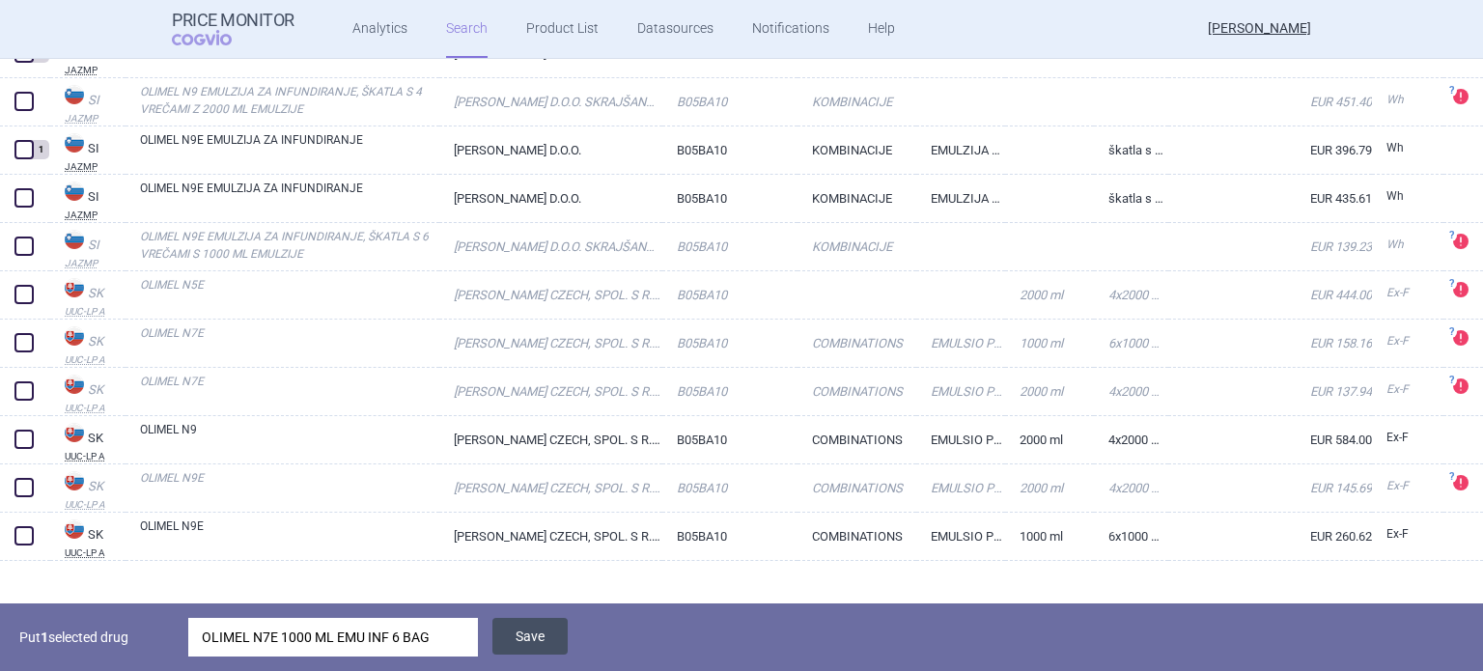
click at [533, 636] on button "Save" at bounding box center [530, 636] width 75 height 37
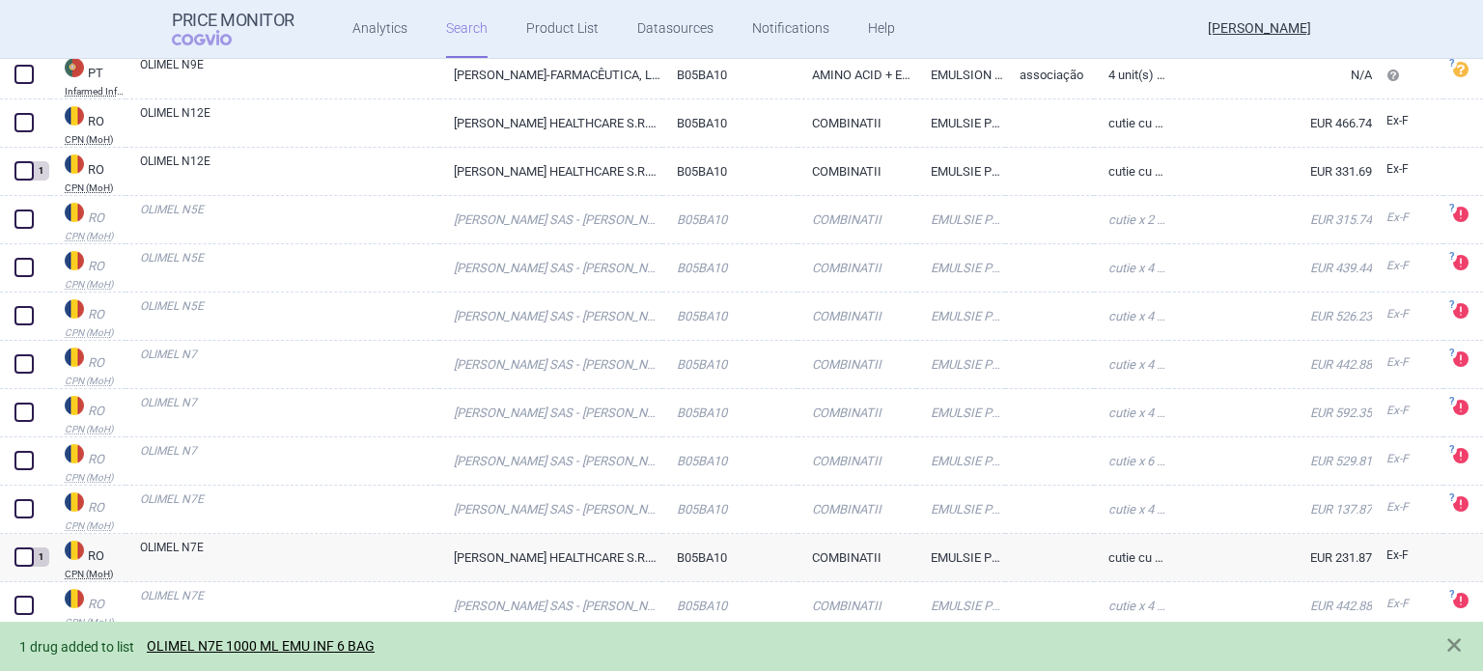
scroll to position [22090, 0]
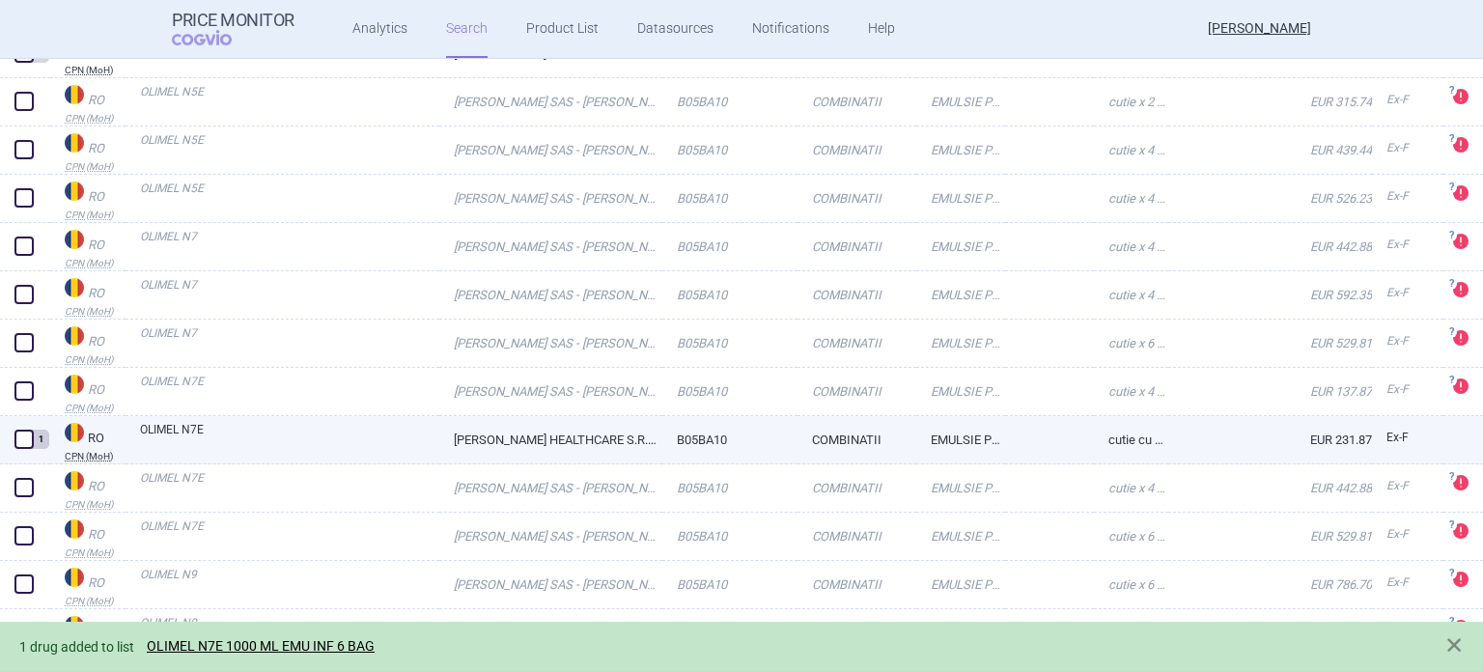
click at [433, 448] on link "OLIMEL N7E" at bounding box center [289, 438] width 299 height 35
select select "EUR"
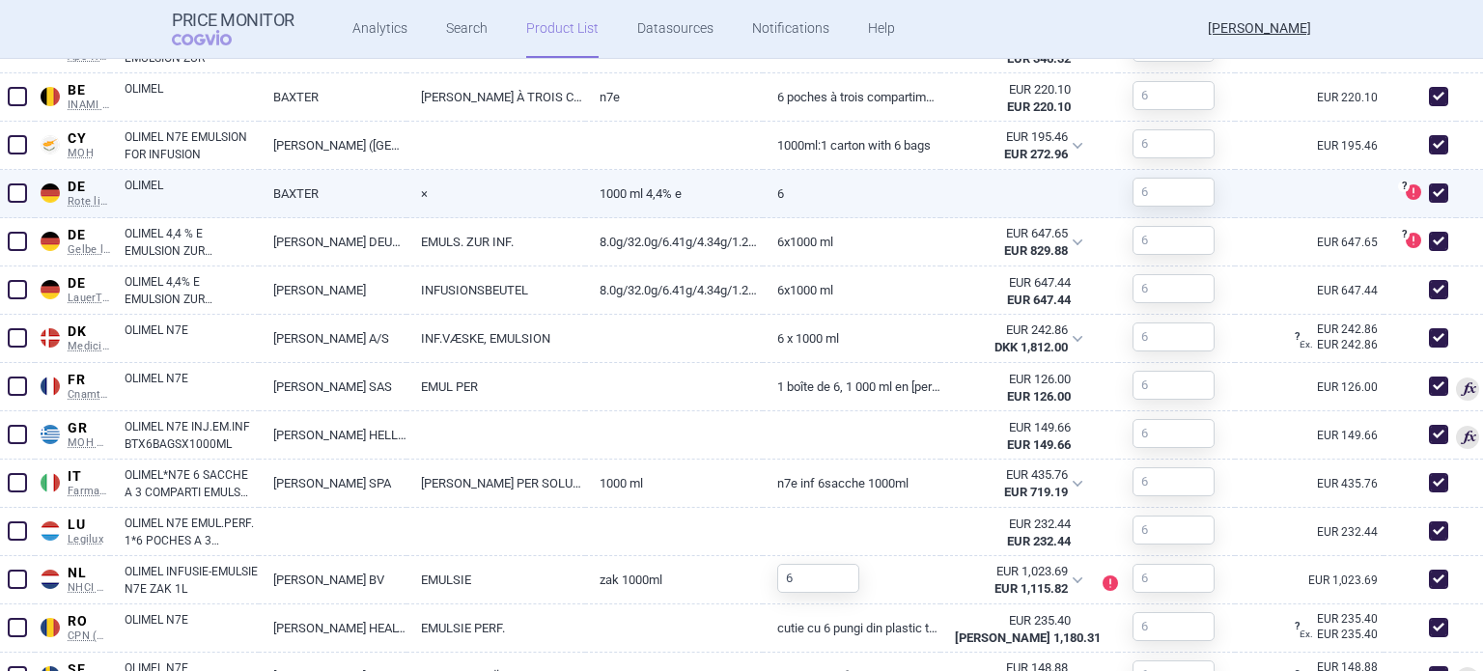
scroll to position [483, 0]
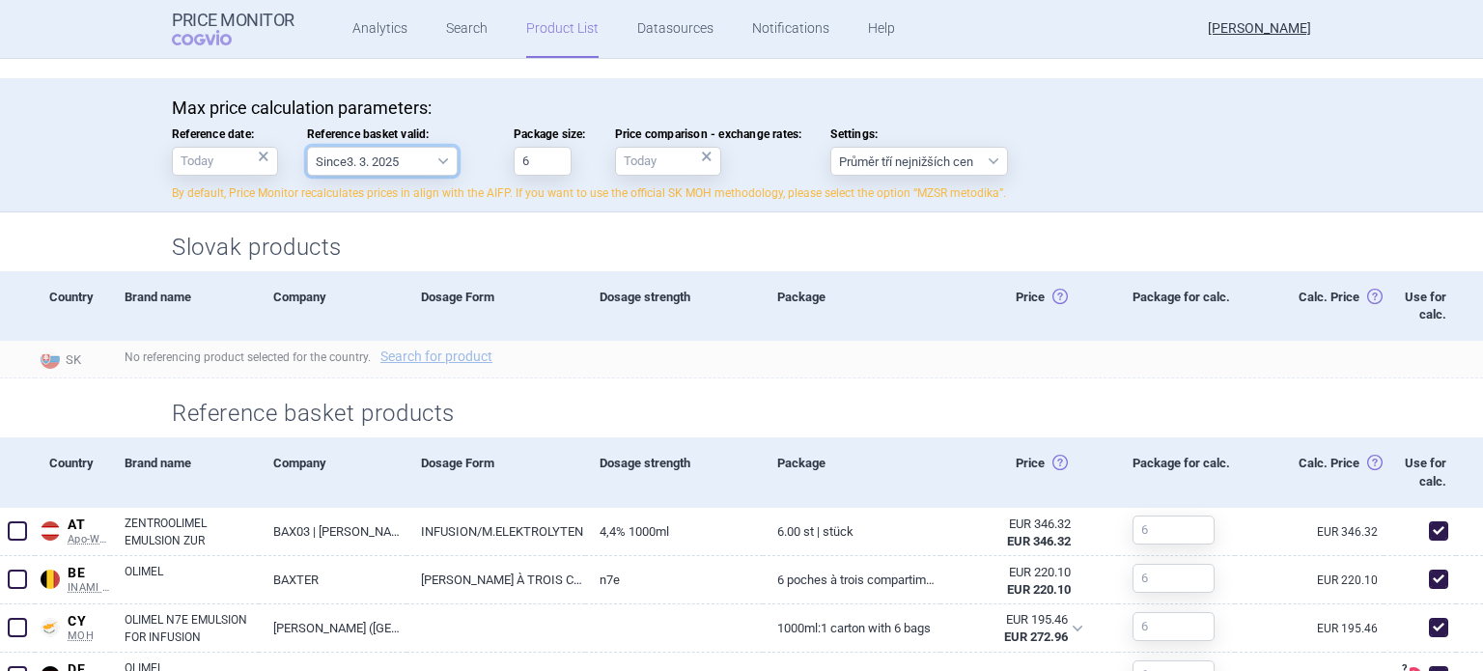
click at [439, 169] on select "Since 3. 3. 2025 Since 1. 7. 2023 Since 7. 4. 2023 Since 1. 12. 2022 Since 1. 9…" at bounding box center [382, 161] width 151 height 29
select select "[DATE]"
click at [307, 147] on select "Since 3. 3. 2025 Since 1. 7. 2023 Since 7. 4. 2023 Since 1. 12. 2022 Since 1. 9…" at bounding box center [382, 161] width 151 height 29
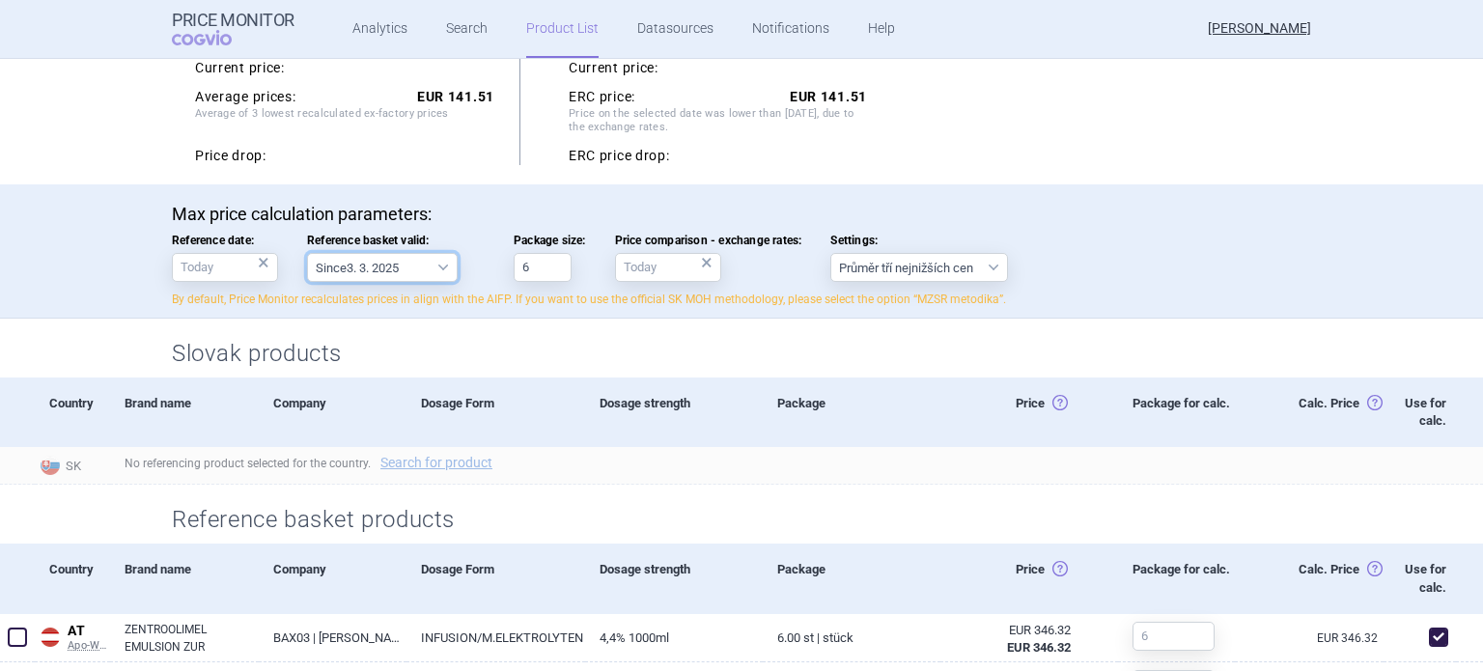
scroll to position [386, 0]
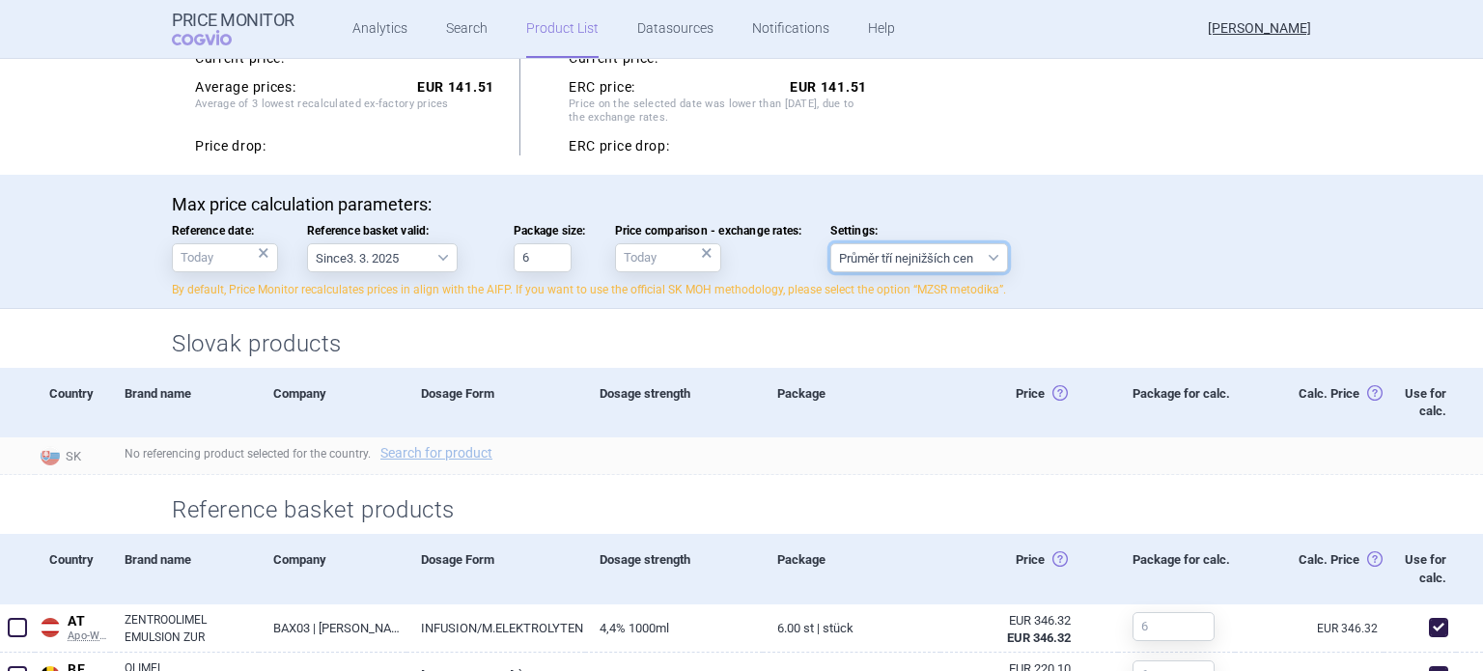
click at [923, 262] on select "Průměr tří nejnižších cen" at bounding box center [920, 257] width 178 height 29
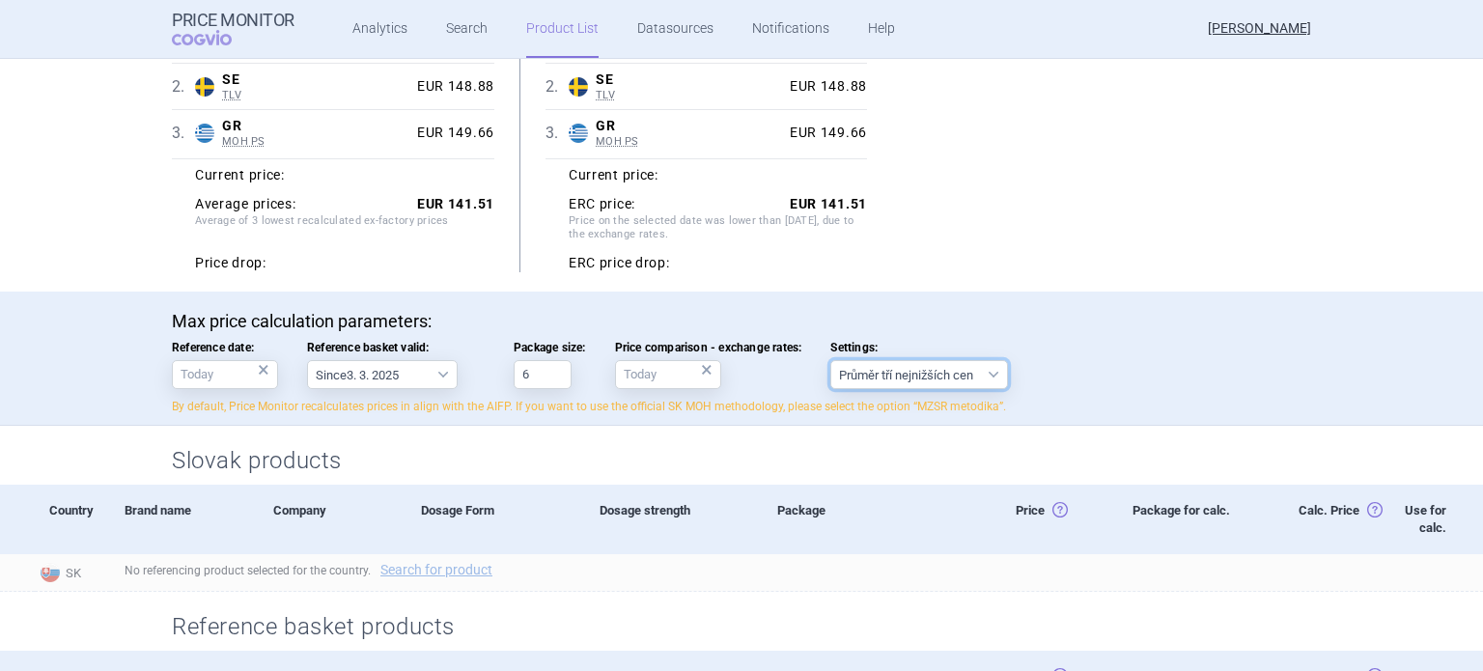
scroll to position [0, 0]
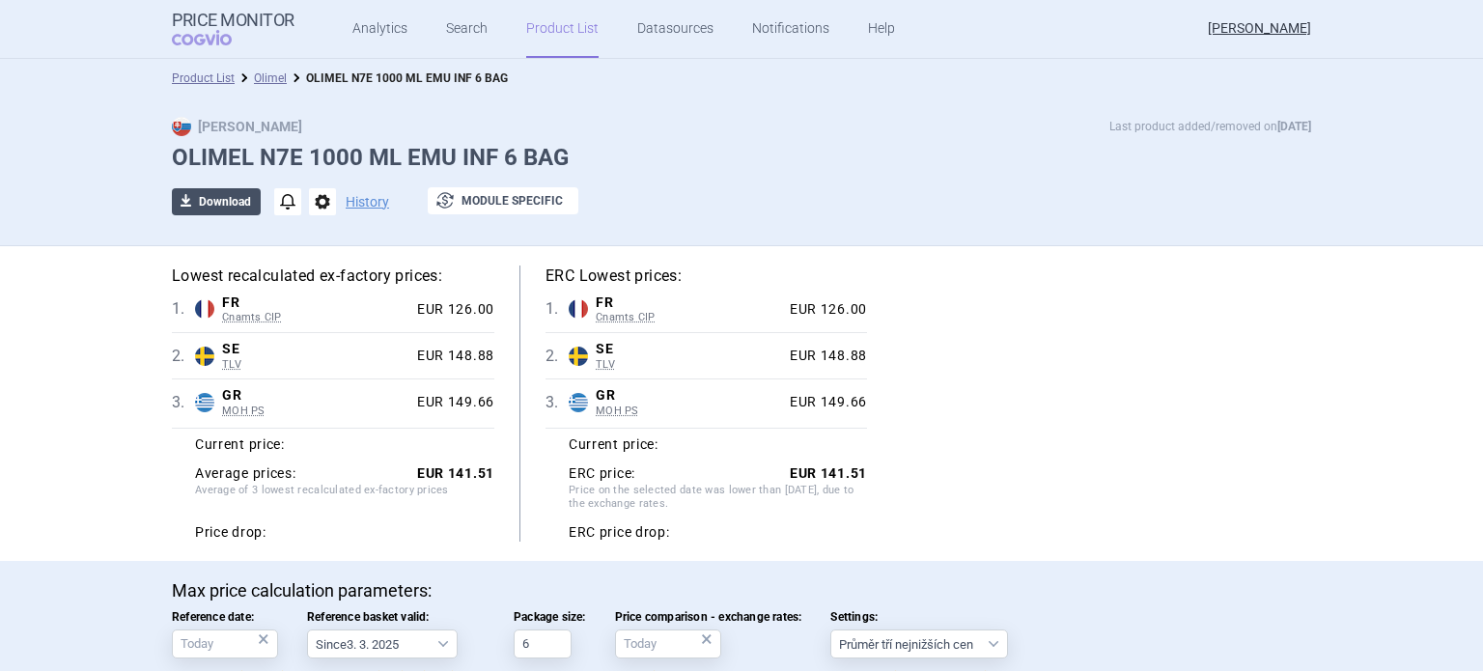
click at [243, 204] on button "download Download" at bounding box center [216, 201] width 89 height 27
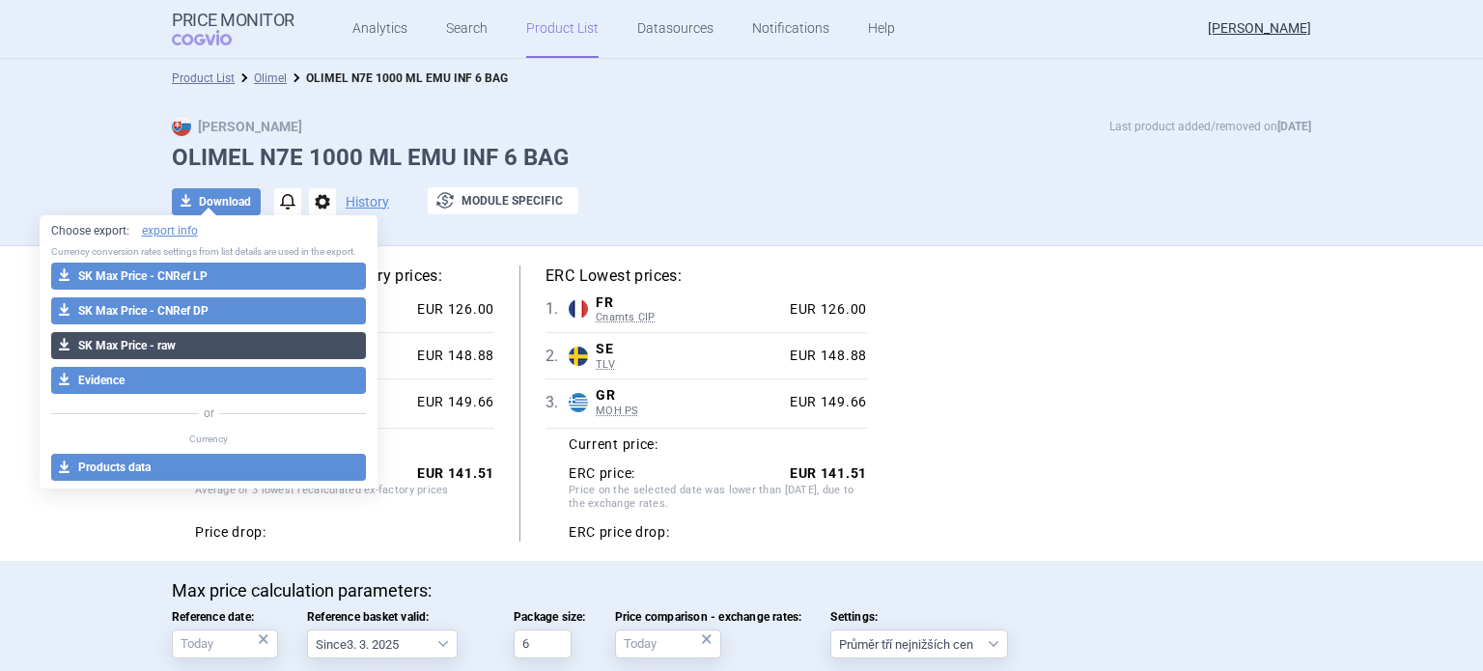
select select "EUR"
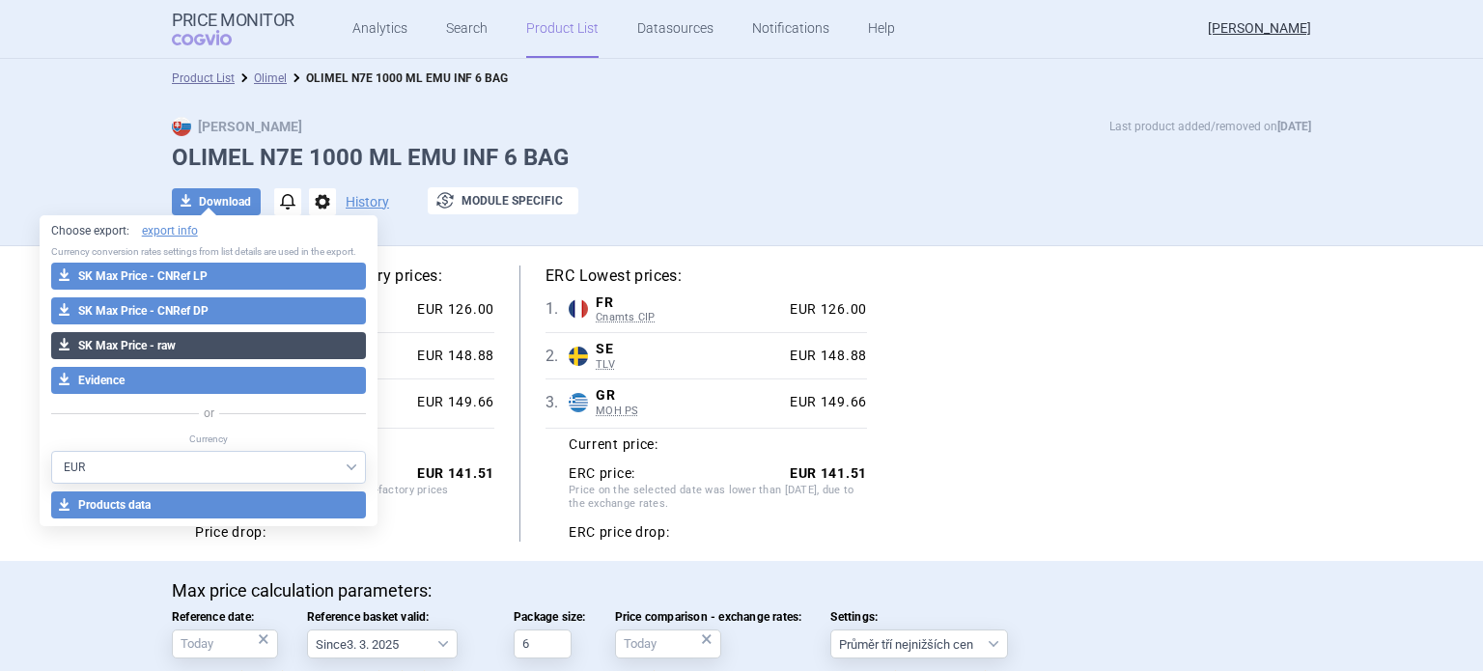
click at [243, 343] on button "download SK Max Price - raw" at bounding box center [209, 345] width 316 height 27
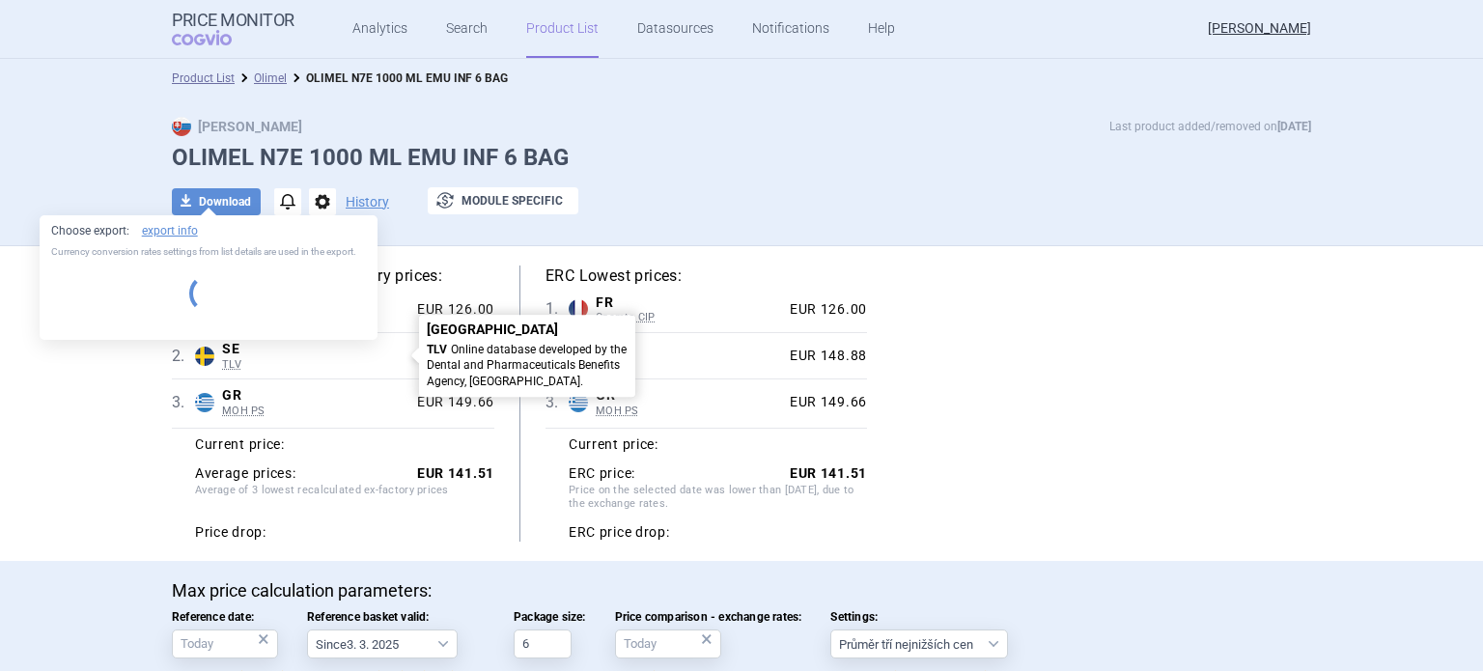
select select "EUR"
